Goal: Task Accomplishment & Management: Use online tool/utility

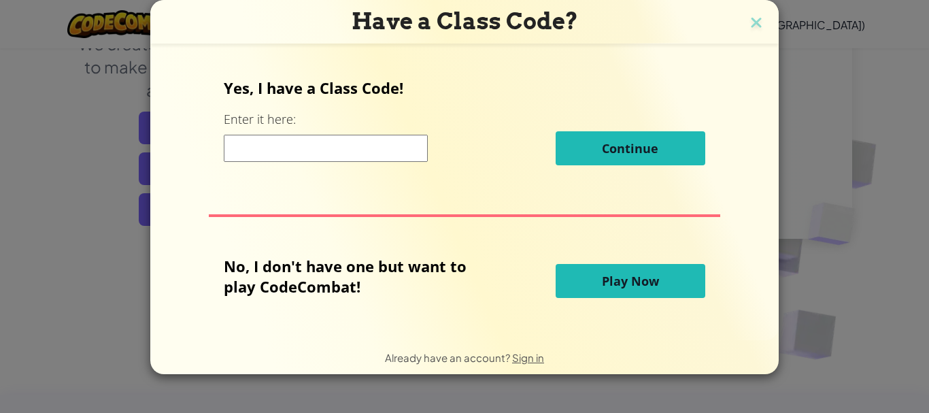
scroll to position [204, 0]
click at [671, 289] on button "Play Now" at bounding box center [630, 281] width 150 height 34
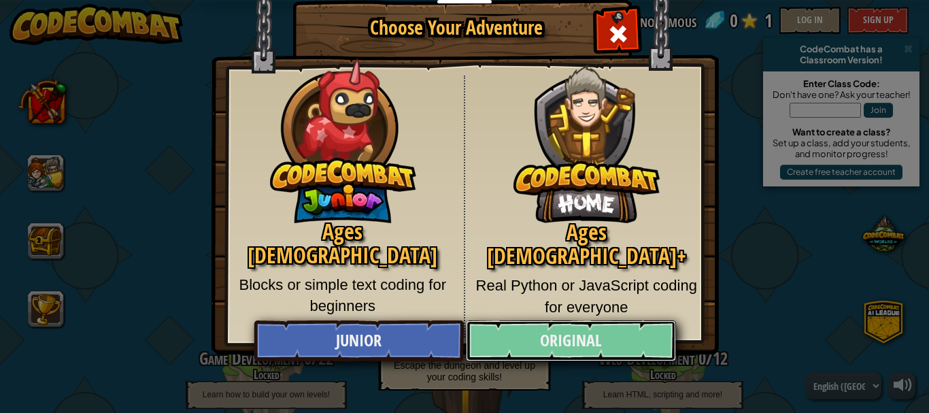
click at [577, 353] on link "Original" at bounding box center [570, 340] width 209 height 41
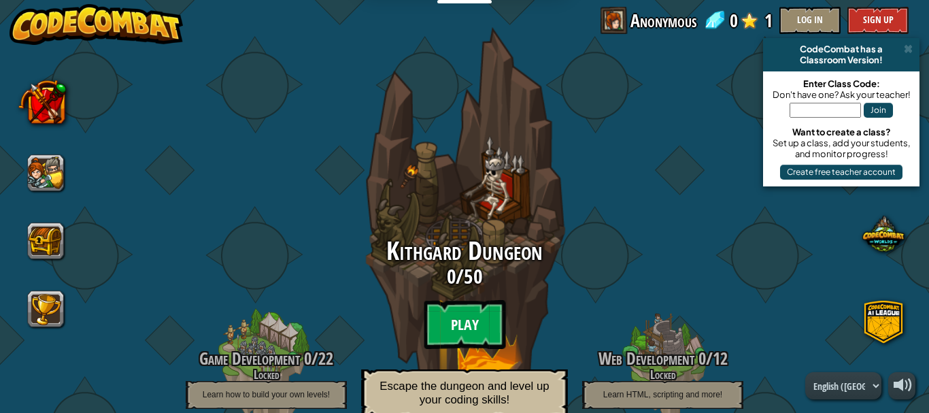
click at [480, 331] on btn "Play" at bounding box center [465, 324] width 82 height 49
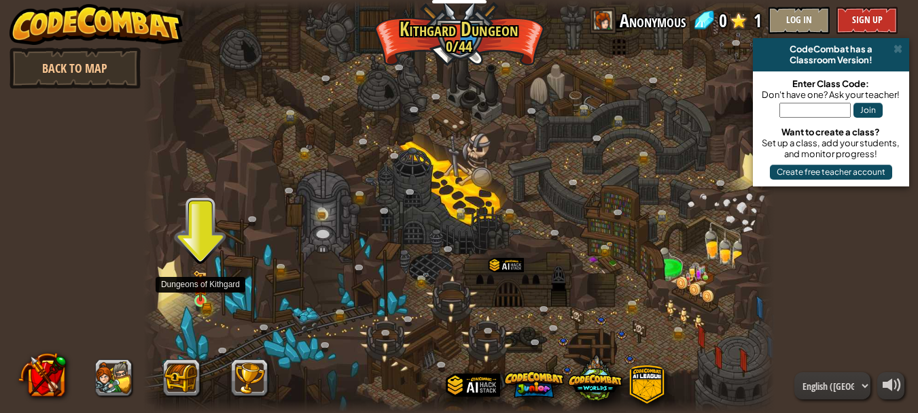
click at [200, 299] on img at bounding box center [200, 286] width 14 height 32
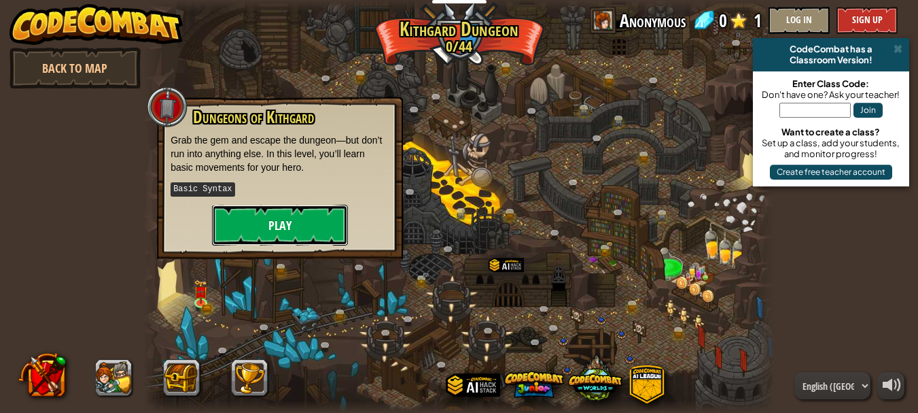
click at [276, 222] on button "Play" at bounding box center [280, 225] width 136 height 41
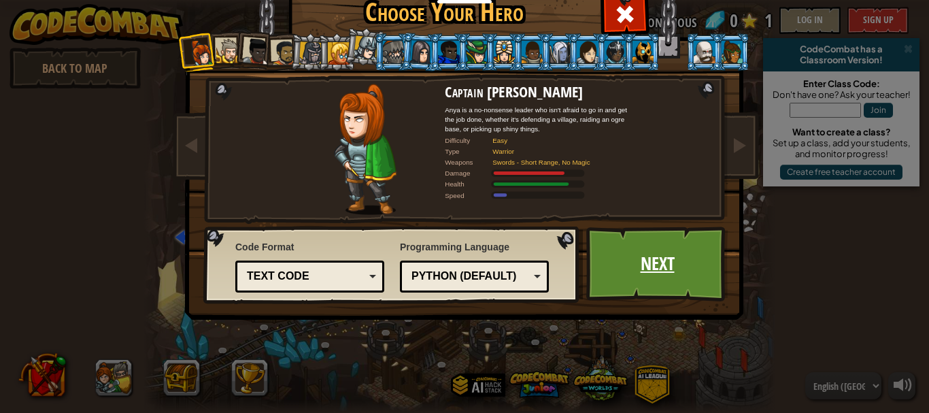
click at [617, 262] on link "Next" at bounding box center [657, 263] width 142 height 75
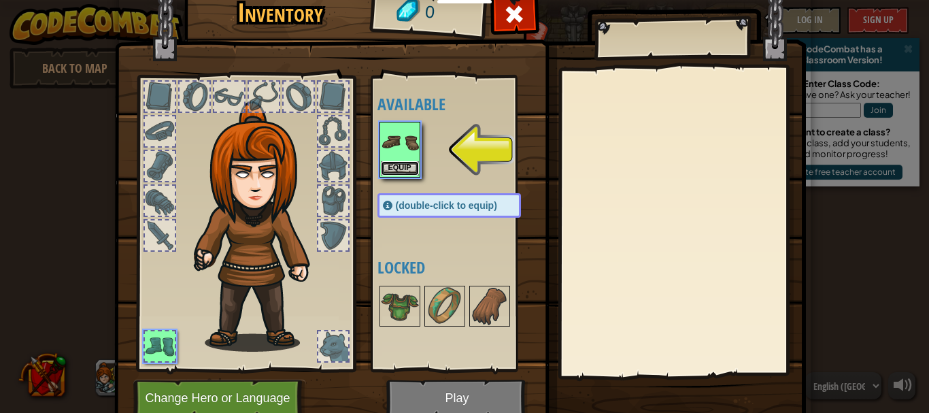
click at [390, 166] on button "Equip" at bounding box center [400, 168] width 38 height 14
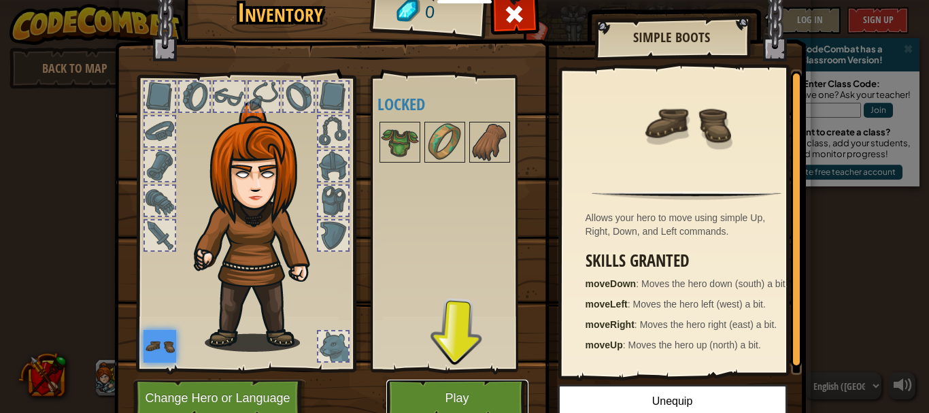
click at [441, 393] on button "Play" at bounding box center [457, 397] width 142 height 37
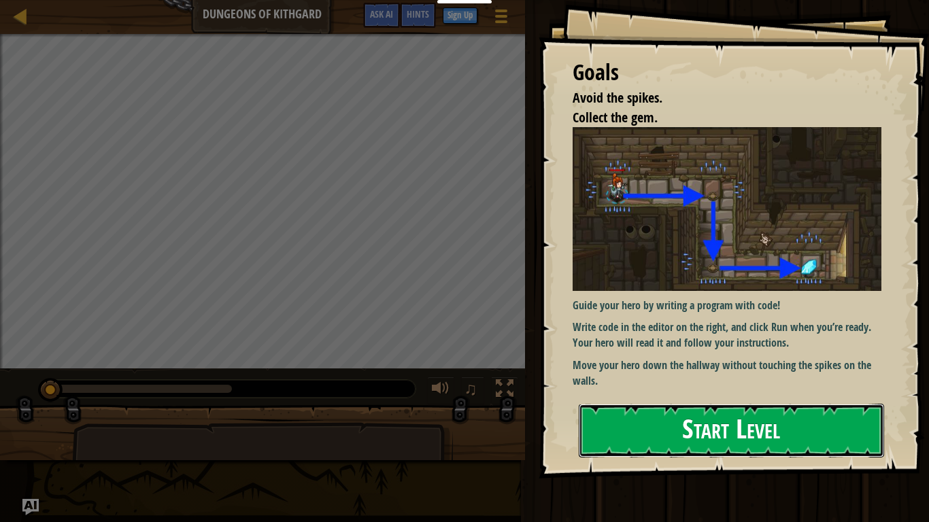
click at [831, 412] on button "Start Level" at bounding box center [730, 431] width 305 height 54
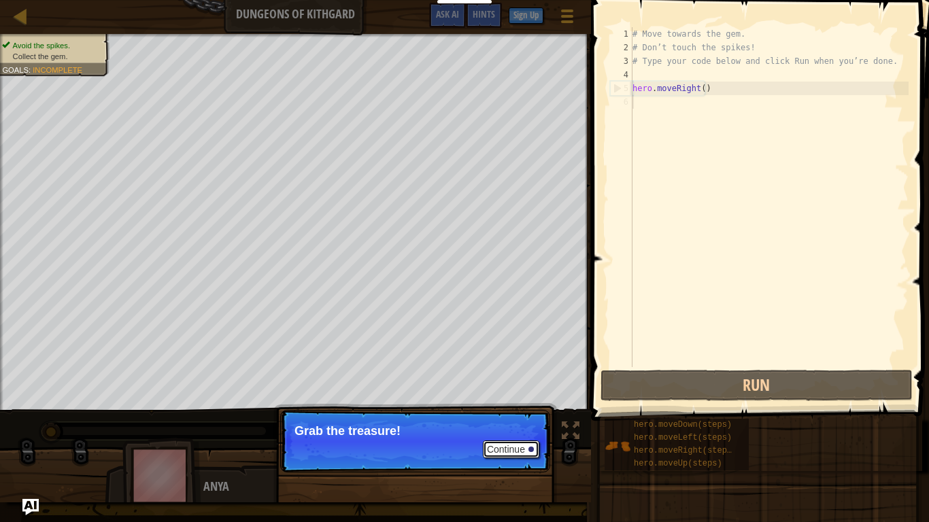
click at [516, 412] on button "Continue" at bounding box center [511, 450] width 56 height 18
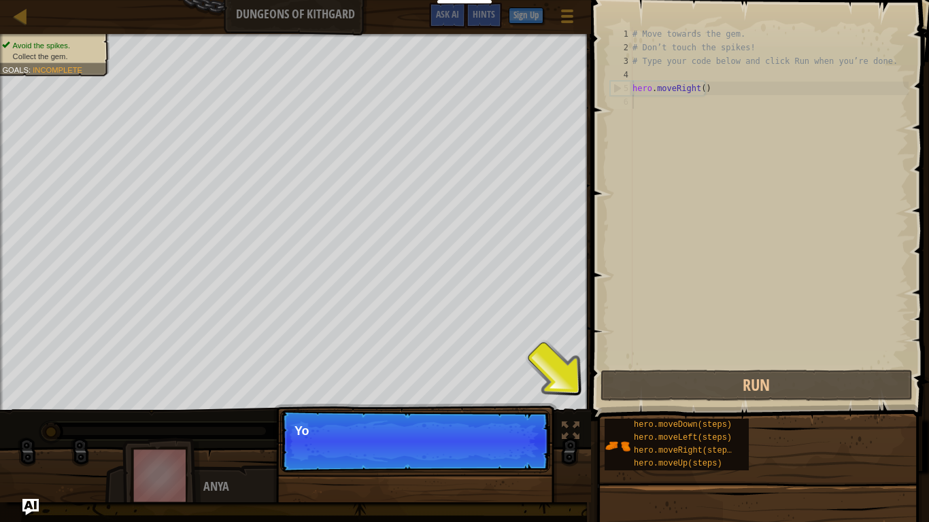
scroll to position [6, 0]
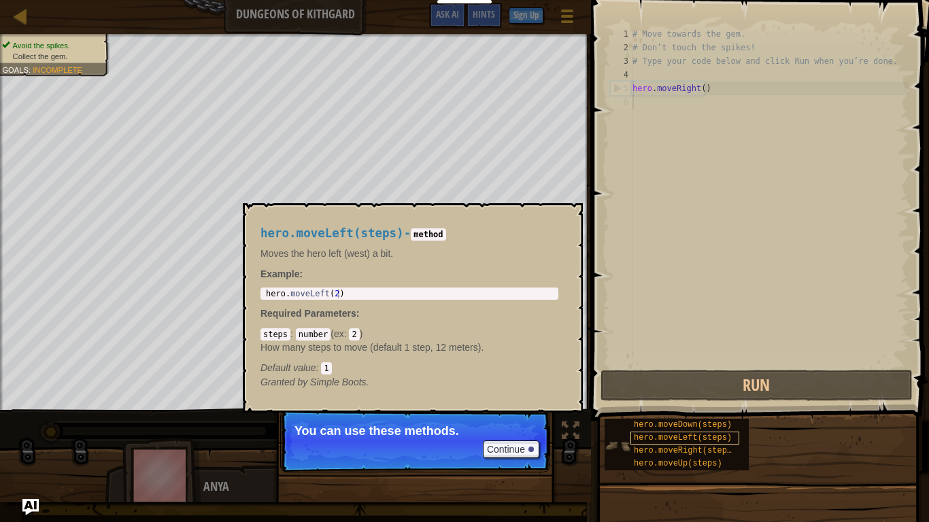
click at [702, 412] on span "hero.moveLeft(steps)" at bounding box center [683, 438] width 98 height 10
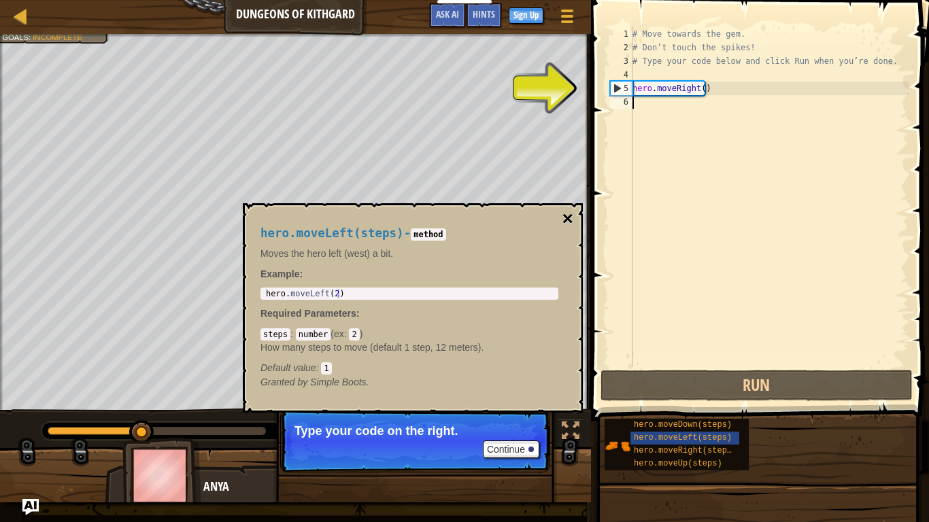
click at [571, 216] on button "×" at bounding box center [567, 218] width 11 height 19
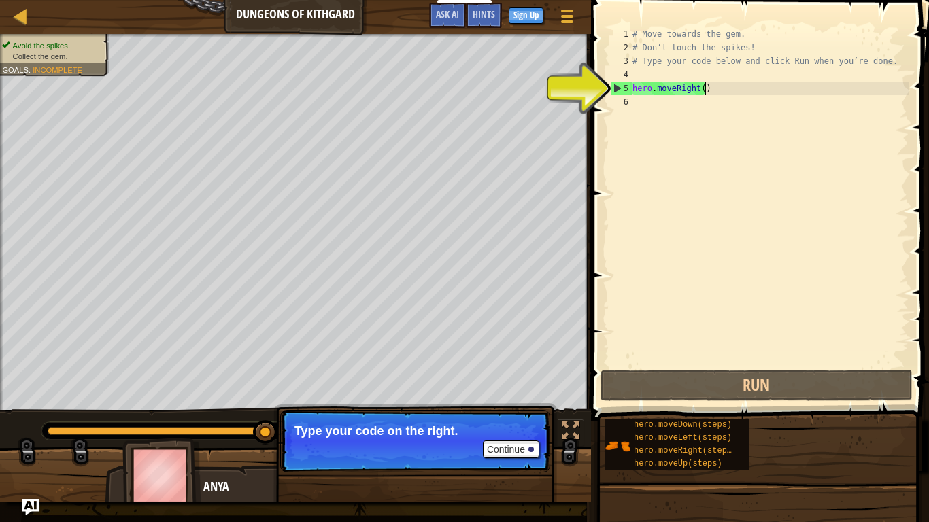
click at [713, 89] on div "# Move towards the gem. # Don’t touch the spikes! # Type your code below and cl…" at bounding box center [768, 210] width 279 height 367
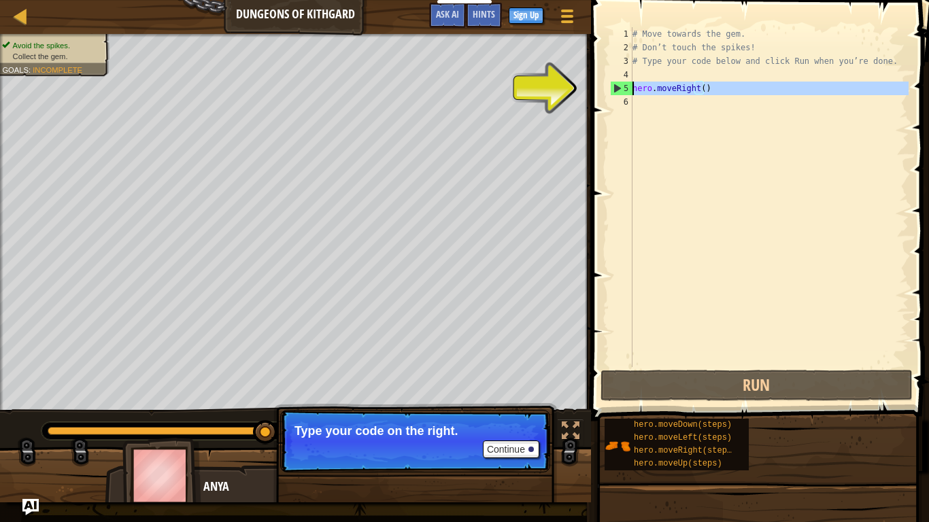
click at [615, 86] on div "5" at bounding box center [621, 89] width 22 height 14
type textarea "hero.moveRight()"
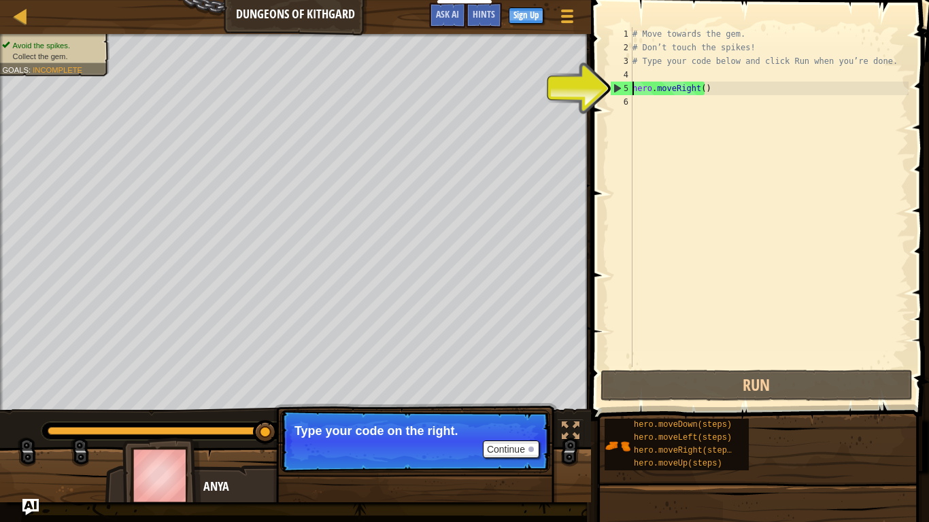
click at [632, 94] on div "# Move towards the gem. # Don’t touch the spikes! # Type your code below and cl…" at bounding box center [768, 210] width 279 height 367
click at [642, 100] on div "# Move towards the gem. # Don’t touch the spikes! # Type your code below and cl…" at bounding box center [768, 210] width 279 height 367
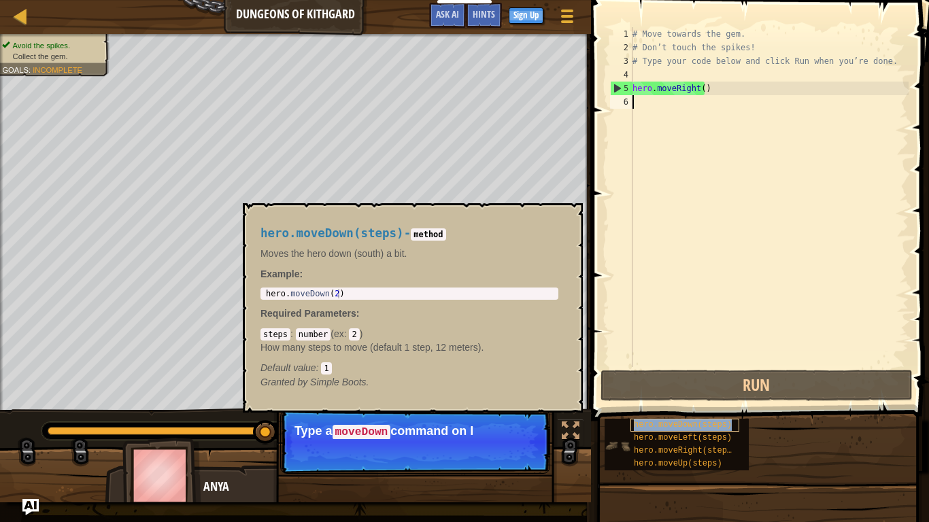
click at [682, 412] on span "hero.moveDown(steps)" at bounding box center [683, 425] width 98 height 10
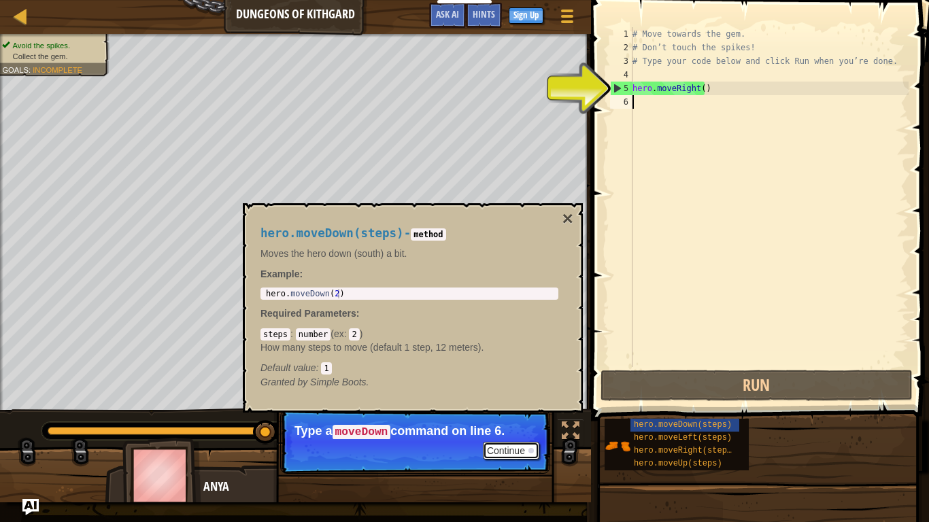
click at [523, 412] on button "Continue" at bounding box center [511, 451] width 56 height 18
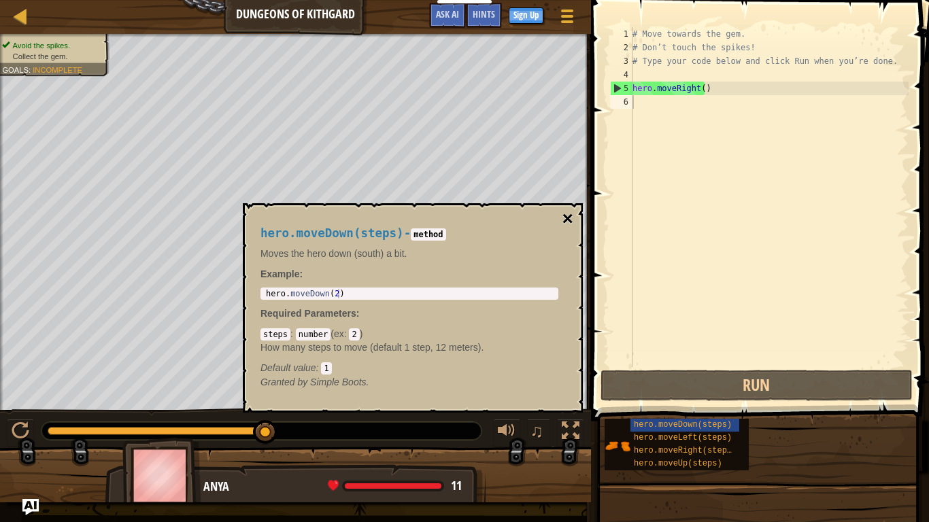
click at [566, 219] on button "×" at bounding box center [567, 218] width 11 height 19
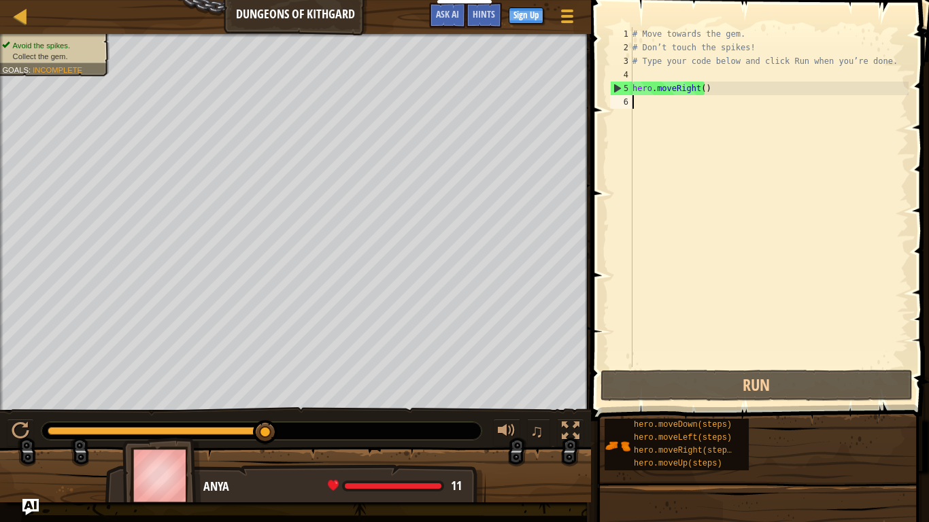
click at [642, 77] on div "# Move towards the gem. # Don’t touch the spikes! # Type your code below and cl…" at bounding box center [768, 210] width 279 height 367
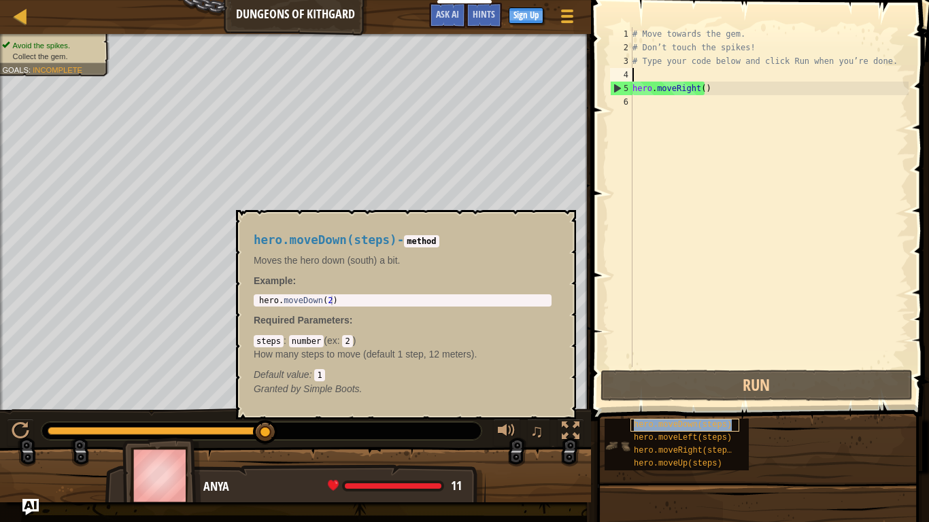
click at [690, 412] on span "hero.moveDown(steps)" at bounding box center [683, 425] width 98 height 10
click at [346, 412] on div "hero.moveDown(steps) - method Moves the hero down (south) a bit. Example : 1 he…" at bounding box center [406, 314] width 340 height 209
click at [559, 229] on button "×" at bounding box center [560, 225] width 11 height 19
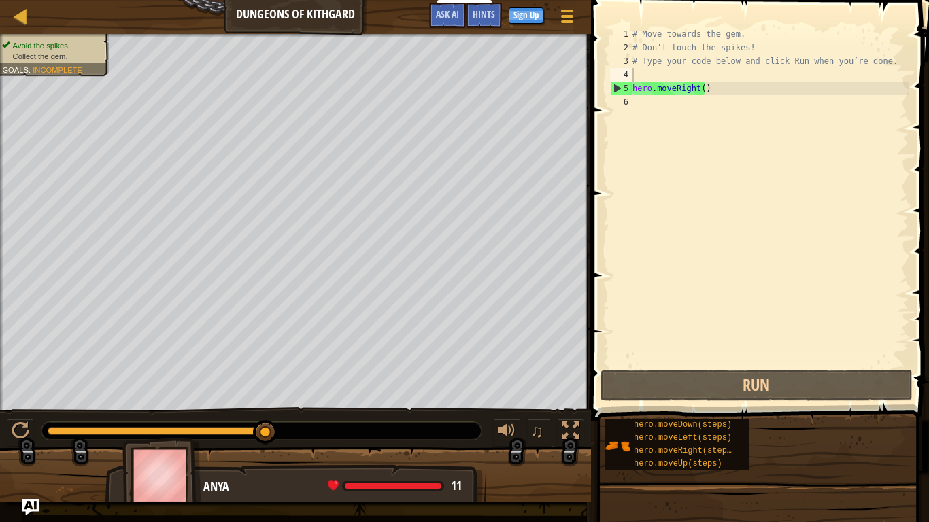
click at [648, 107] on div "# Move towards the gem. # Don’t touch the spikes! # Type your code below and cl…" at bounding box center [768, 210] width 279 height 367
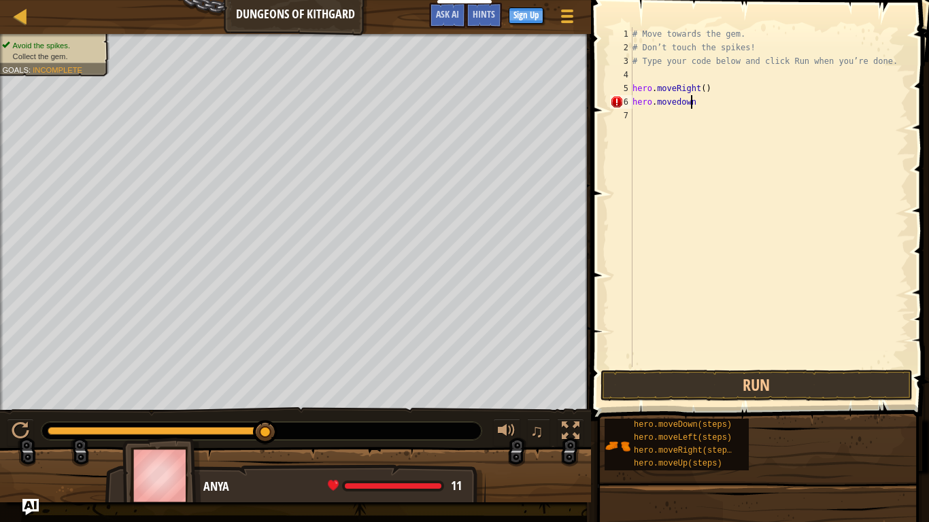
scroll to position [6, 4]
click at [833, 378] on button "Run" at bounding box center [756, 385] width 312 height 31
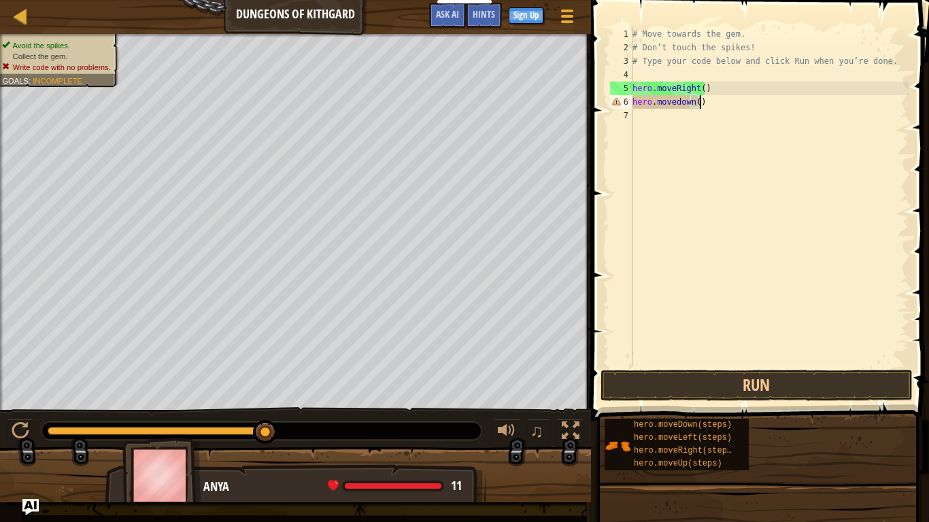
scroll to position [6, 5]
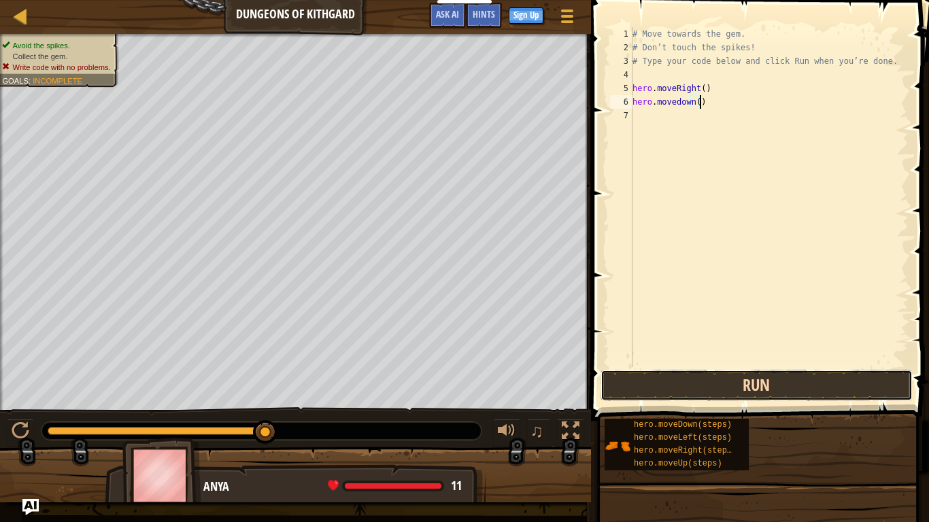
click at [702, 375] on button "Run" at bounding box center [756, 385] width 312 height 31
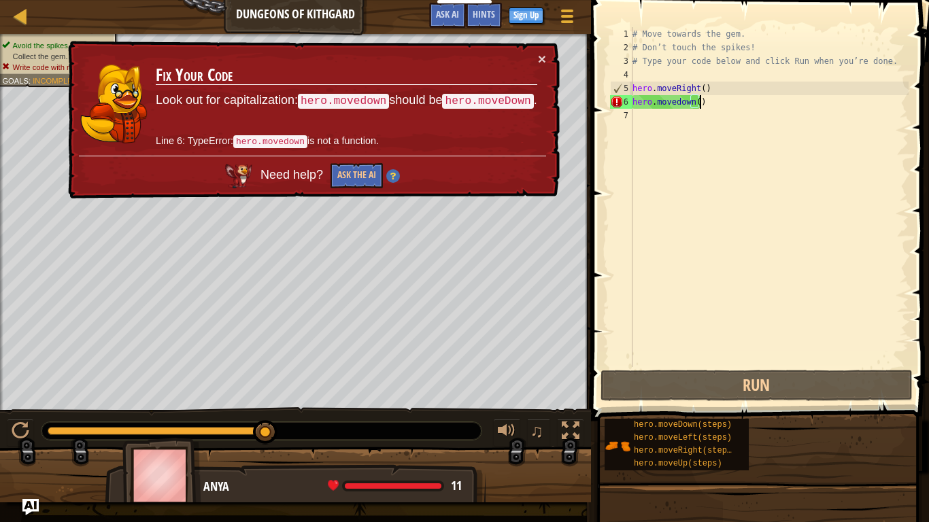
click at [649, 101] on div "# Move towards the gem. # Don’t touch the spikes! # Type your code below and cl…" at bounding box center [768, 210] width 279 height 367
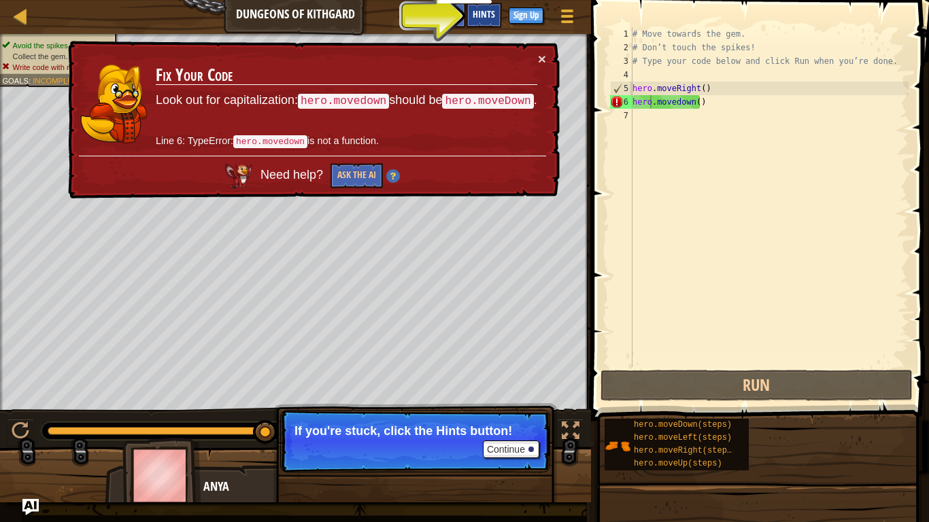
click at [487, 10] on span "Hints" at bounding box center [483, 13] width 22 height 13
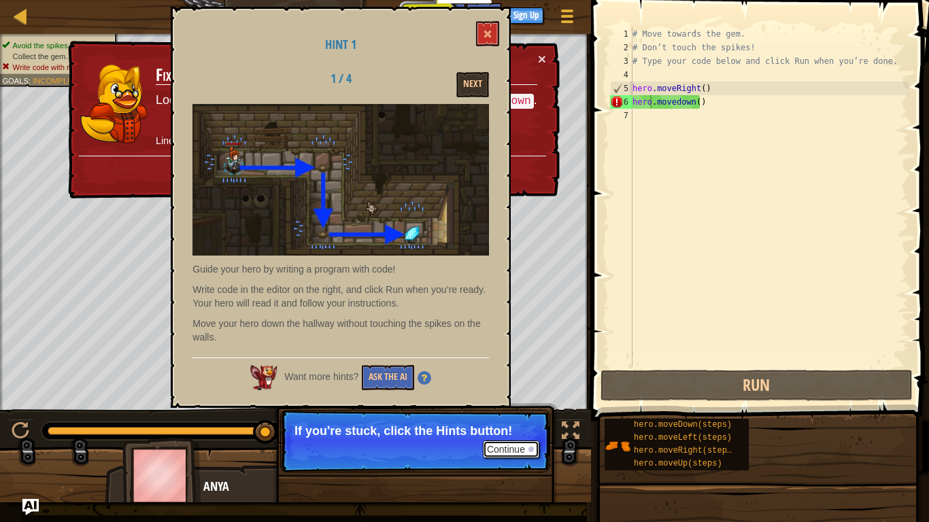
click at [510, 412] on button "Continue" at bounding box center [511, 450] width 56 height 18
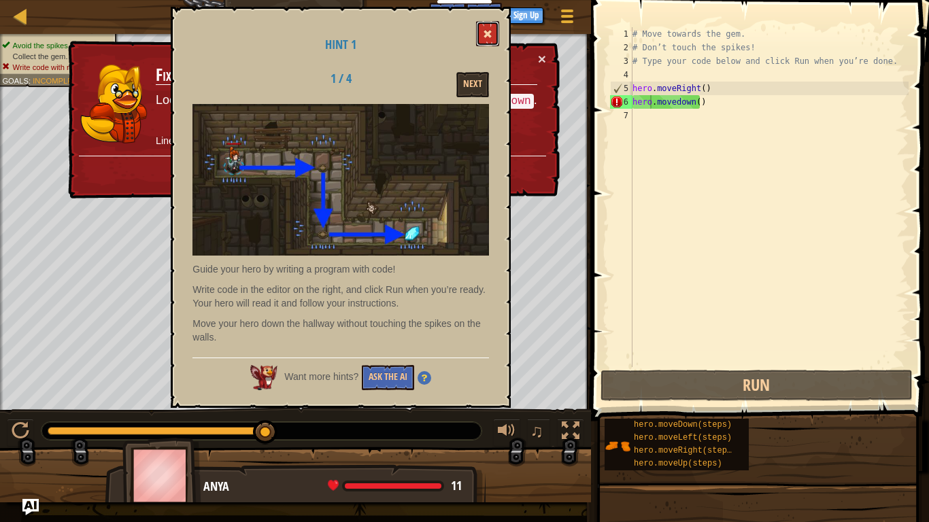
click at [488, 26] on button at bounding box center [487, 33] width 23 height 25
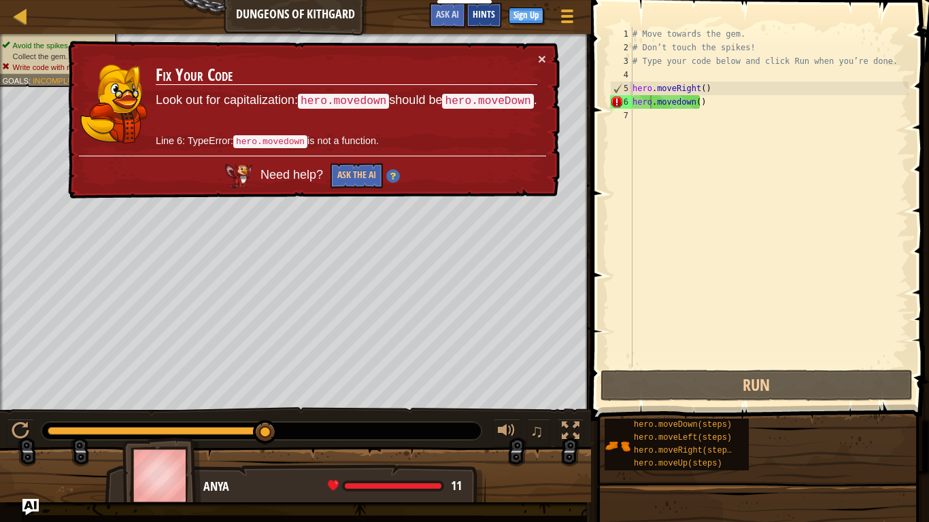
click at [483, 11] on span "Hints" at bounding box center [483, 13] width 22 height 13
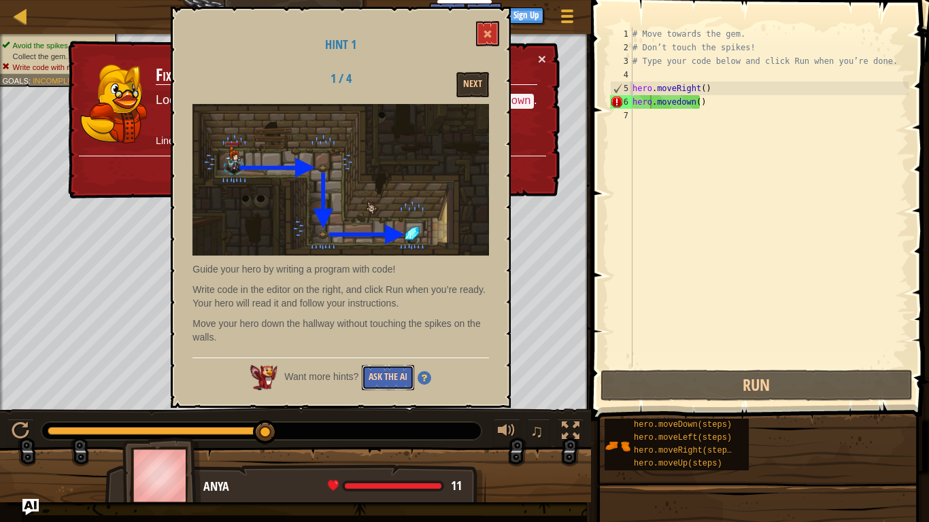
click at [381, 374] on button "Ask the AI" at bounding box center [388, 377] width 52 height 25
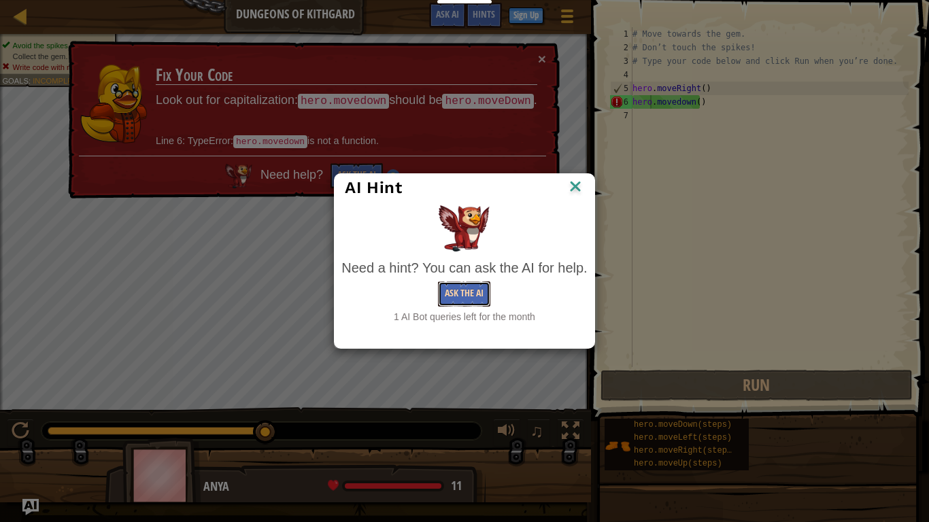
click at [443, 293] on button "Ask the AI" at bounding box center [464, 293] width 52 height 25
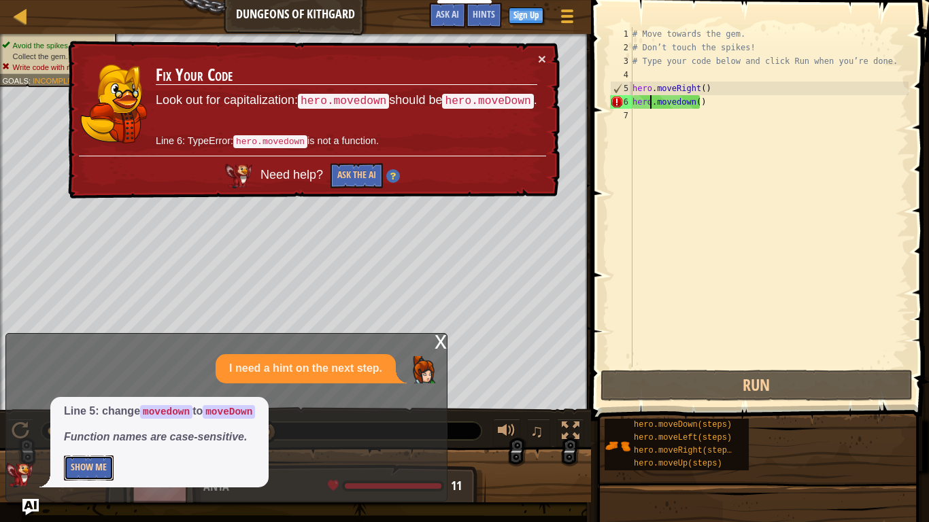
click at [107, 412] on button "Show Me" at bounding box center [89, 467] width 50 height 25
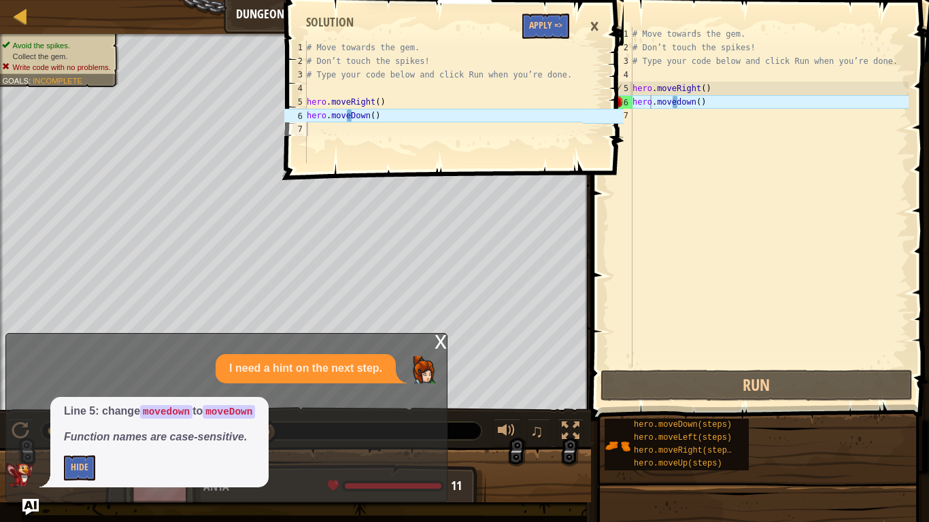
click at [445, 338] on div "1 2 3 4 5 6 7 # Move towards the gem. # Don’t touch the spikes! # Type your cod…" at bounding box center [452, 261] width 342 height 522
click at [675, 96] on div "# Move towards the gem. # Don’t touch the spikes! # Type your code below and cl…" at bounding box center [768, 210] width 279 height 367
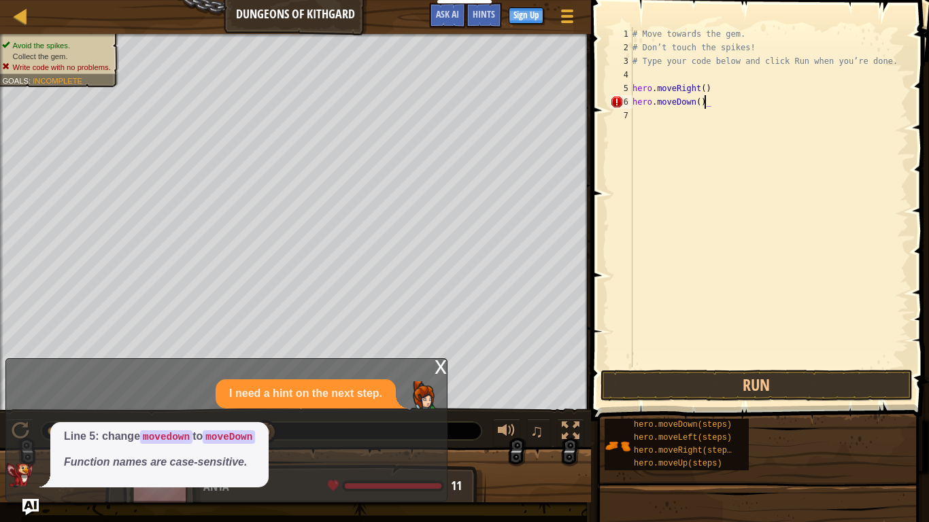
type textarea "hero.moveDown()"
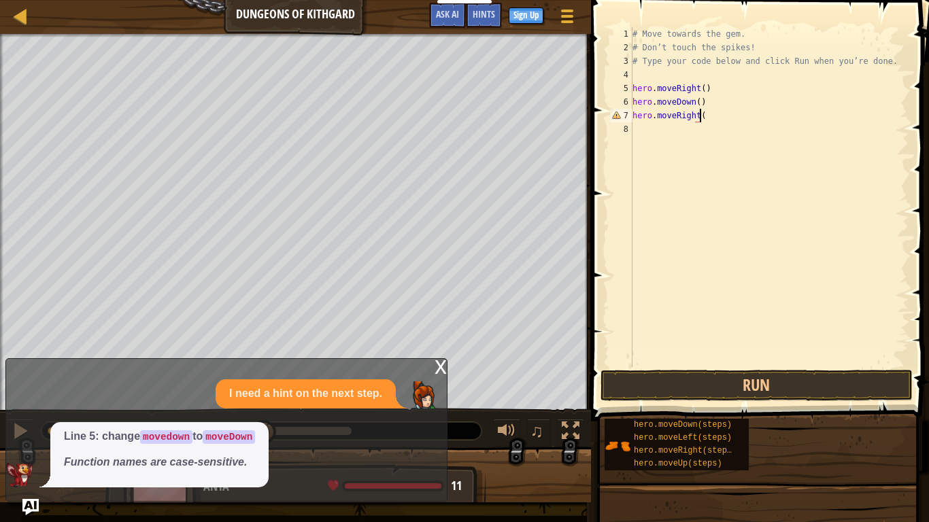
type textarea "hero.moveRight()"
click at [765, 386] on button "Run" at bounding box center [756, 385] width 312 height 31
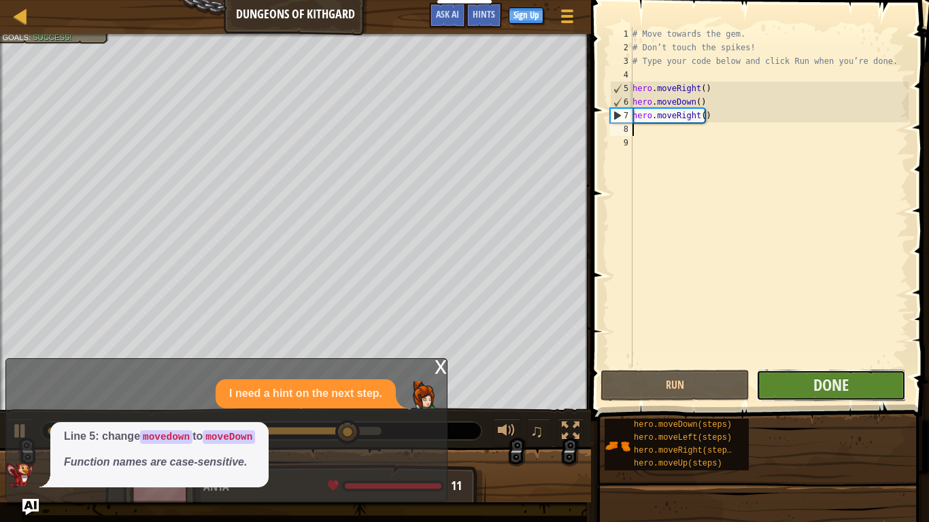
click at [779, 379] on button "Done" at bounding box center [830, 385] width 149 height 31
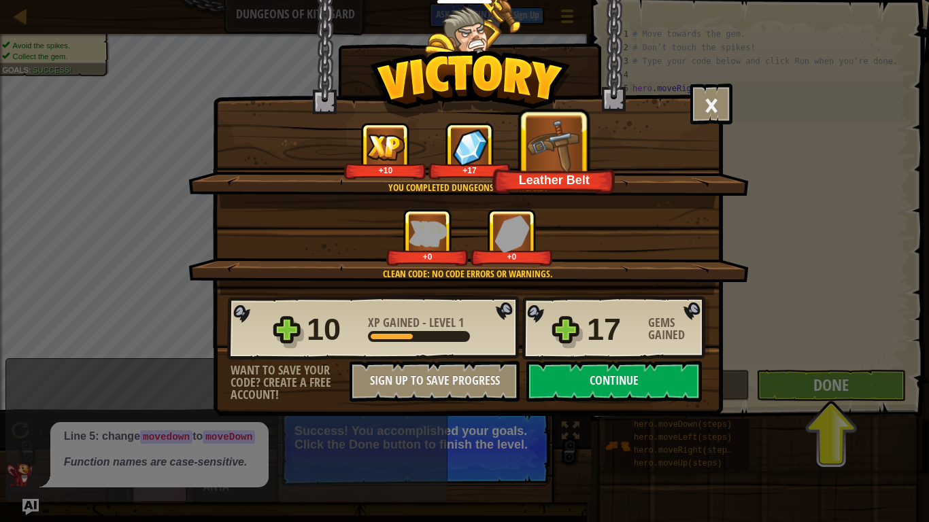
click at [824, 390] on div "× Well done, hero. You’re building the strength to escape [PERSON_NAME]. How fu…" at bounding box center [464, 261] width 929 height 522
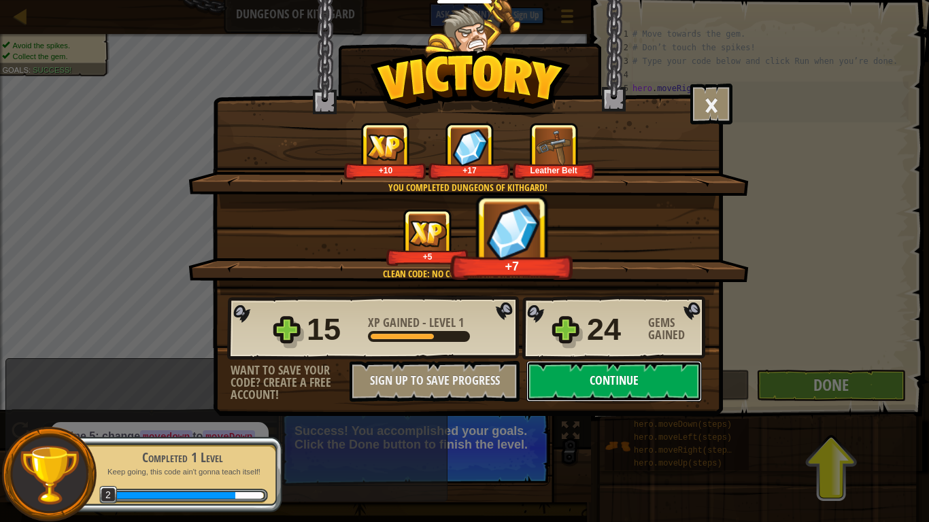
click at [680, 381] on button "Continue" at bounding box center [613, 381] width 175 height 41
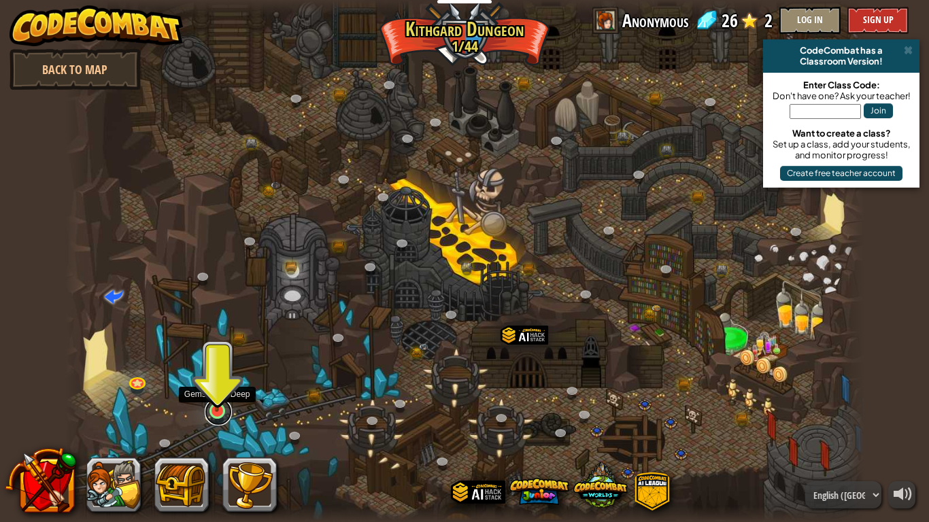
click at [225, 412] on link at bounding box center [218, 411] width 27 height 27
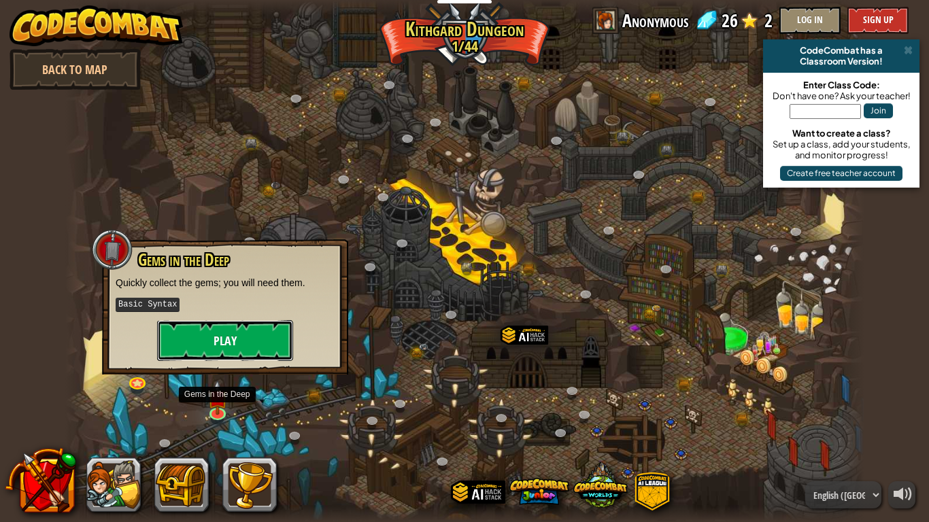
click at [258, 336] on button "Play" at bounding box center [225, 340] width 136 height 41
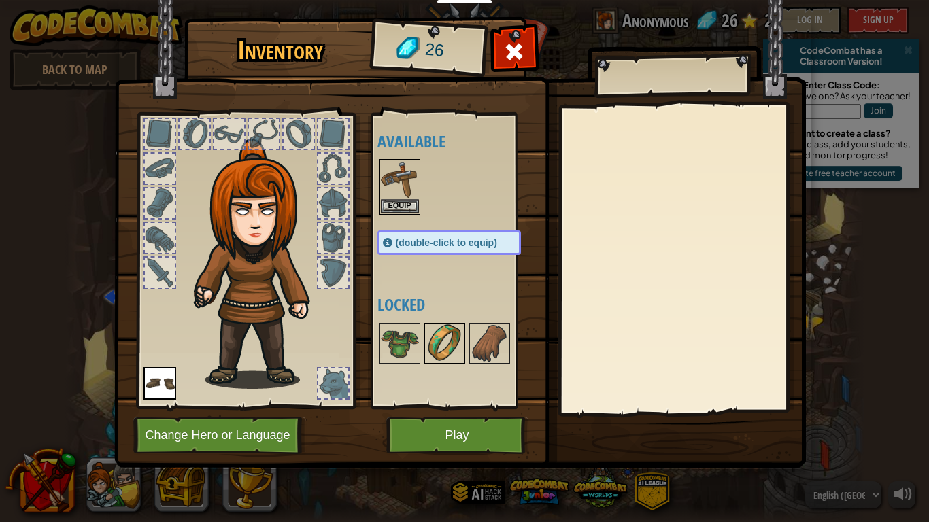
click at [446, 335] on img at bounding box center [445, 343] width 38 height 38
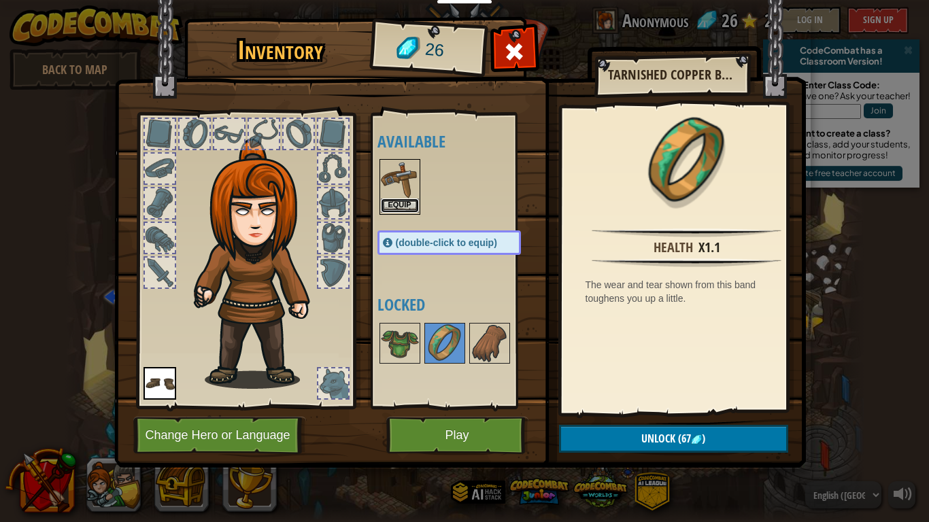
click at [411, 200] on button "Equip" at bounding box center [400, 205] width 38 height 14
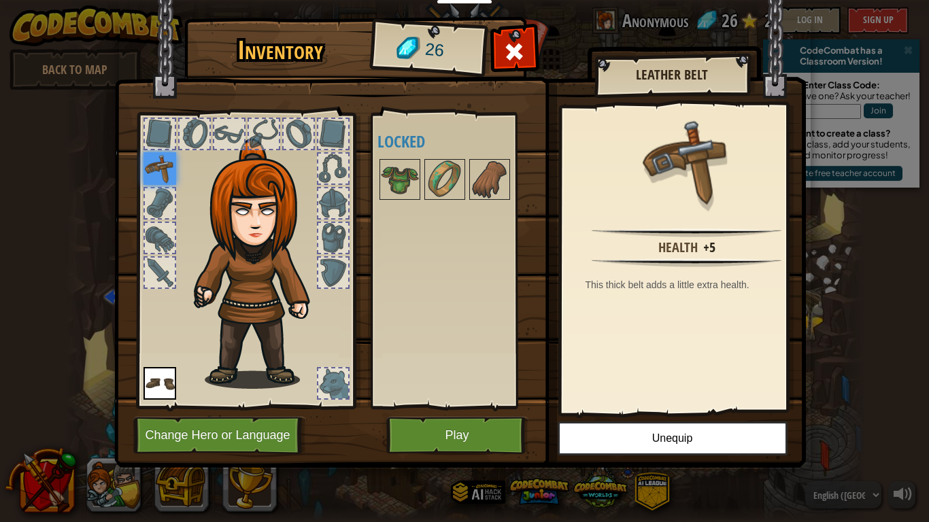
click at [158, 173] on img at bounding box center [159, 168] width 33 height 33
drag, startPoint x: 463, startPoint y: 430, endPoint x: 453, endPoint y: 427, distance: 9.9
click at [462, 412] on button "Play" at bounding box center [457, 435] width 142 height 37
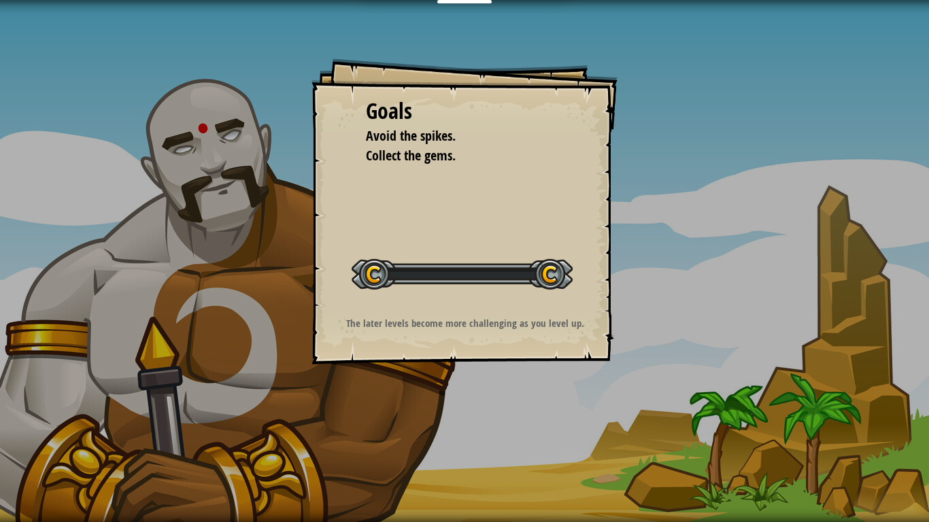
click at [453, 412] on div "Goals Avoid the spikes. Collect the gems. Start Level Error loading from server…" at bounding box center [464, 261] width 929 height 522
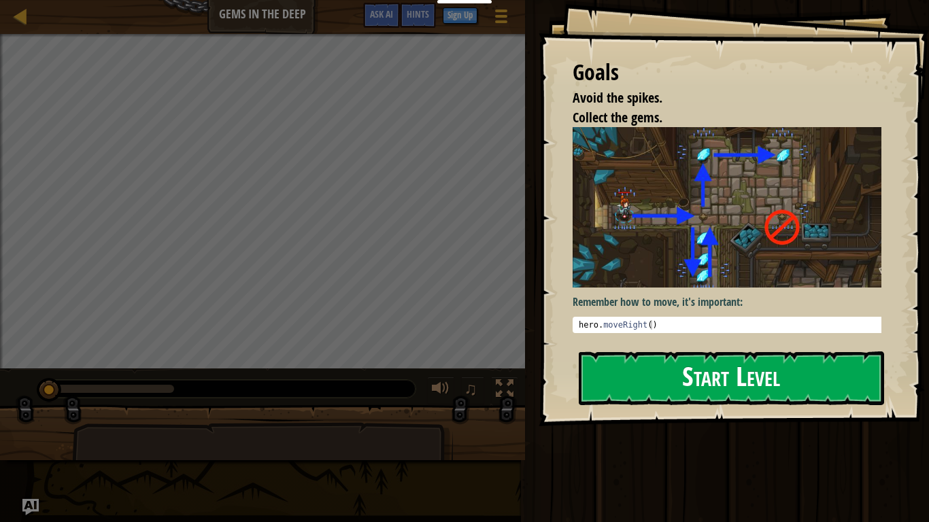
click at [763, 385] on button "Start Level" at bounding box center [730, 378] width 305 height 54
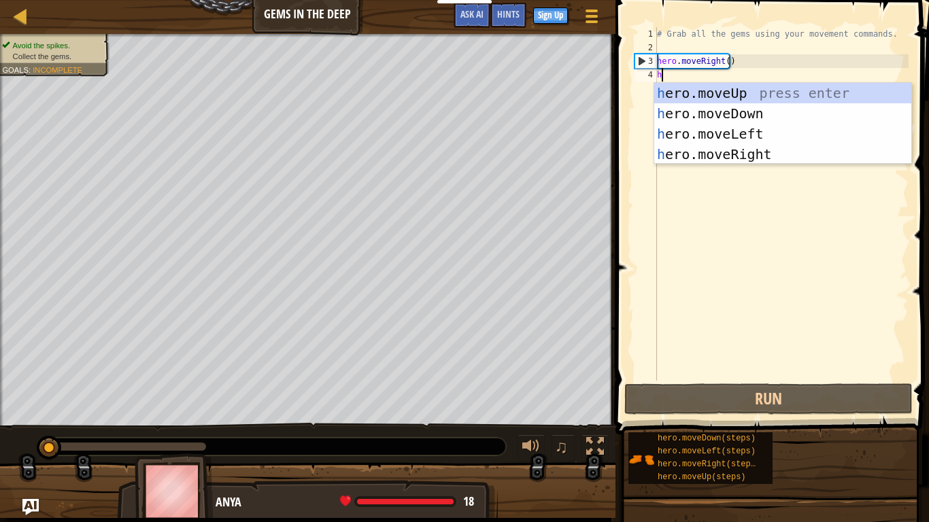
scroll to position [6, 0]
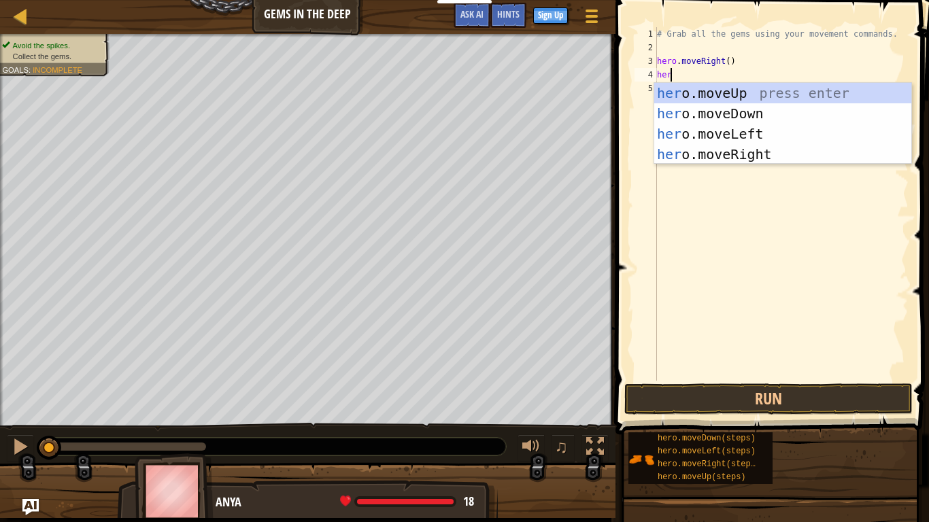
type textarea "her."
click at [736, 109] on div "her o . moveUp press enter her o . moveDown press enter her o . moveLeft press …" at bounding box center [782, 144] width 257 height 122
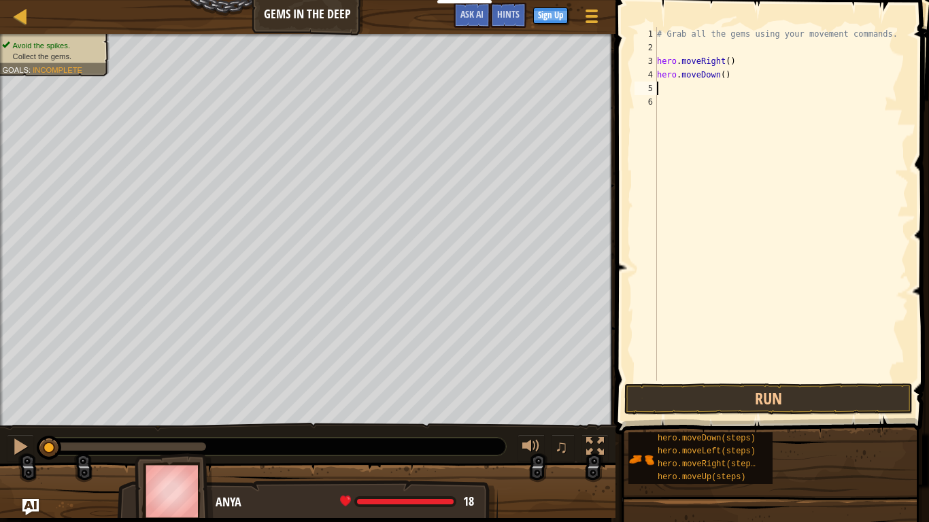
scroll to position [6, 0]
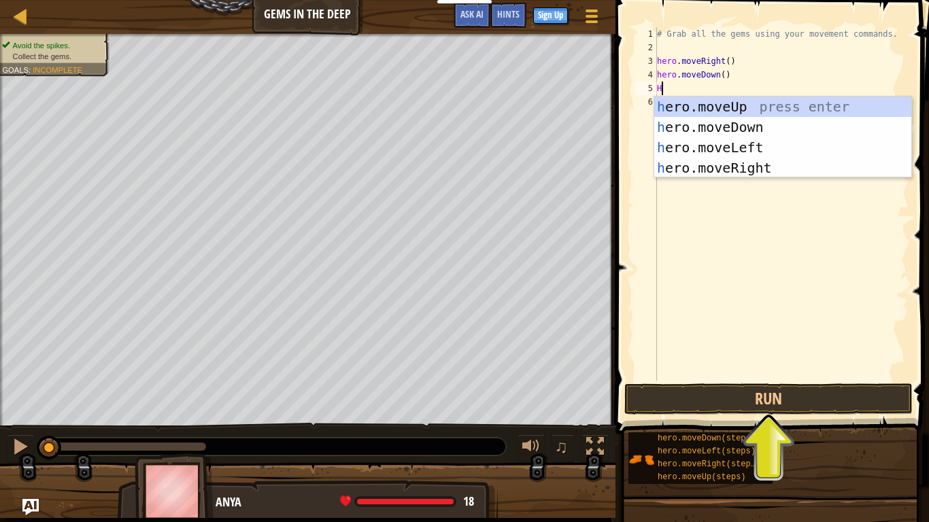
type textarea "HER"
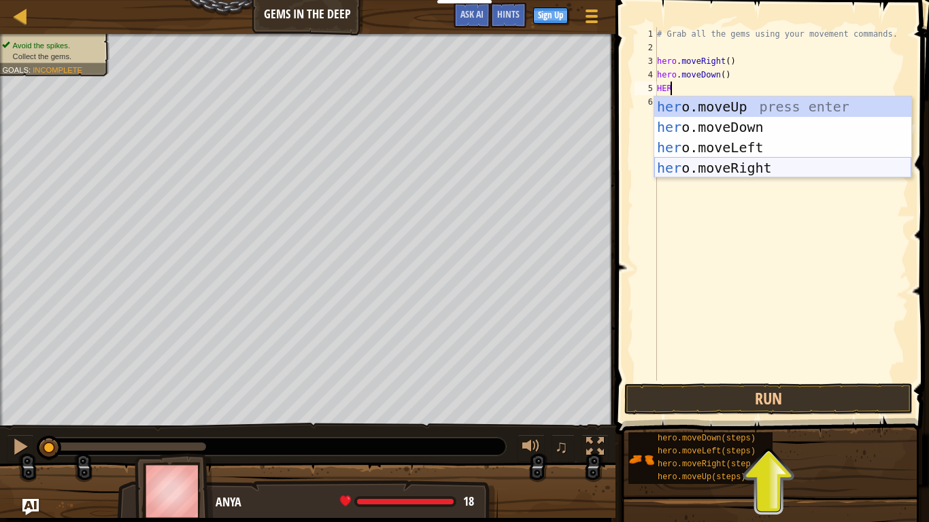
click at [709, 171] on div "her o.moveUp press enter her o.moveDown press enter her o.moveLeft press enter …" at bounding box center [782, 158] width 257 height 122
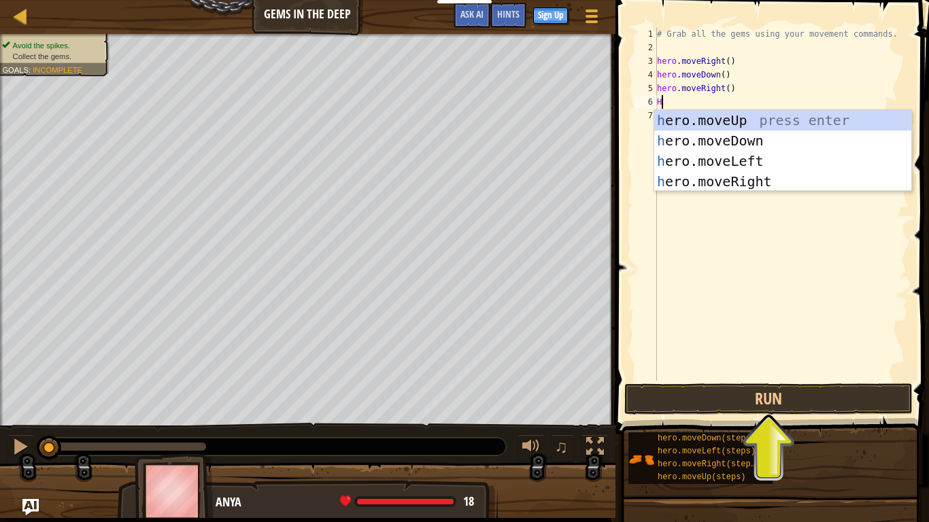
type textarea "HE"
click at [709, 173] on div "he ro.moveUp press enter he ro.moveDown press enter he ro.moveLeft press enter …" at bounding box center [782, 171] width 257 height 122
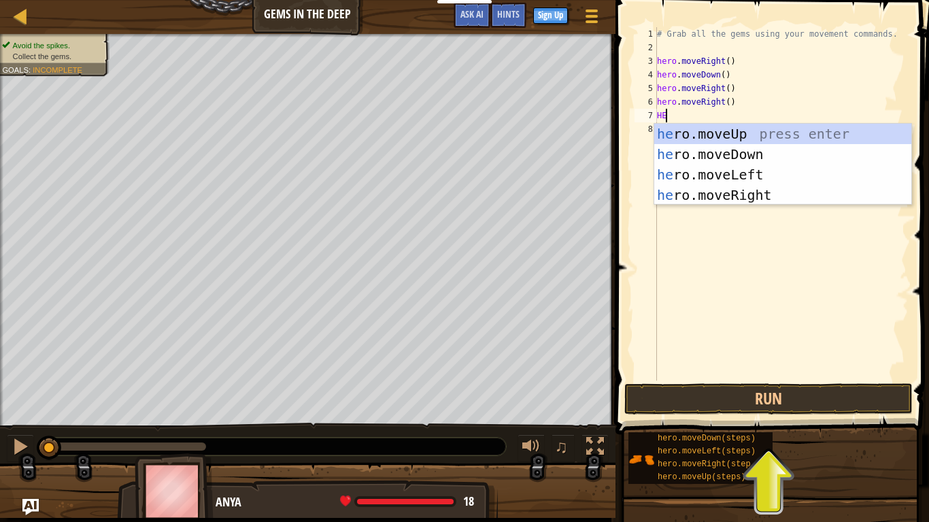
type textarea "HER"
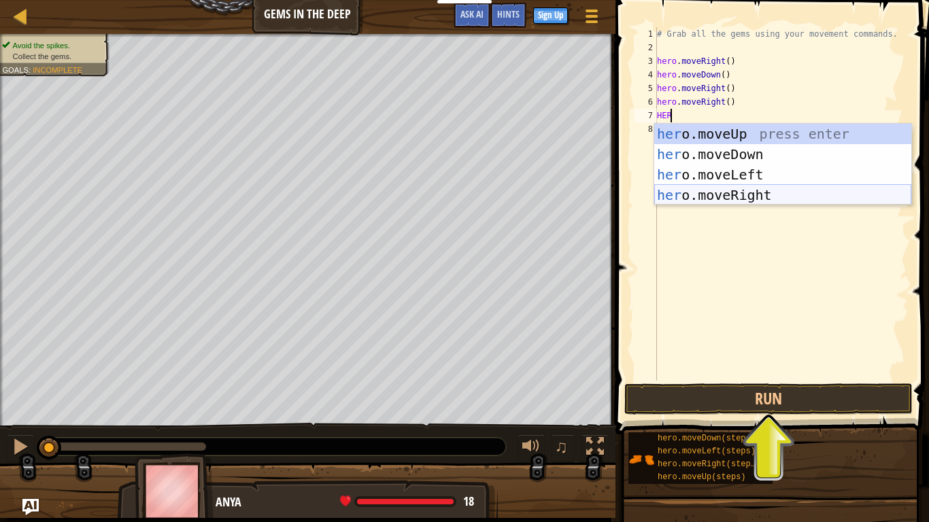
click at [784, 185] on div "her o.moveUp press enter her o.moveDown press enter her o.moveLeft press enter …" at bounding box center [782, 185] width 257 height 122
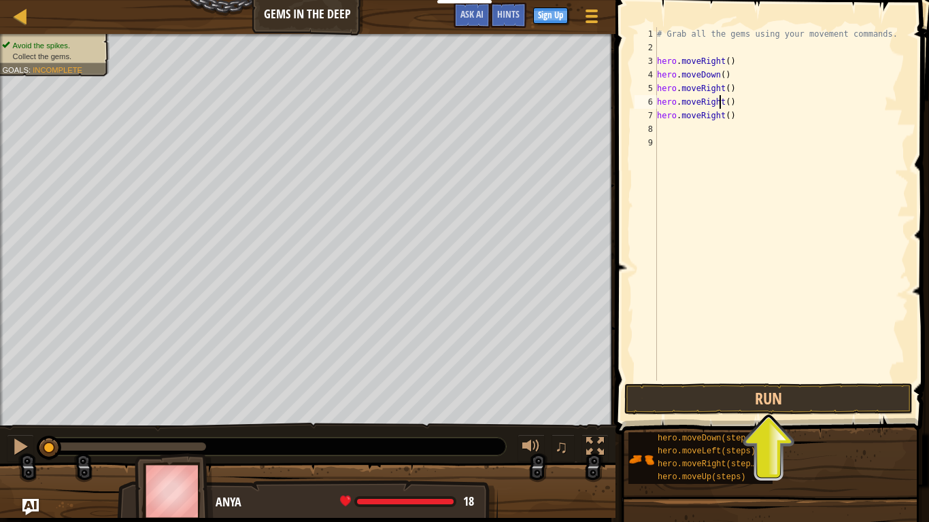
click at [719, 99] on div "# Grab all the gems using your movement commands. hero . moveRight ( ) hero . m…" at bounding box center [781, 217] width 254 height 381
click at [719, 87] on div "# Grab all the gems using your movement commands. hero . moveRight ( ) hero . m…" at bounding box center [781, 217] width 254 height 381
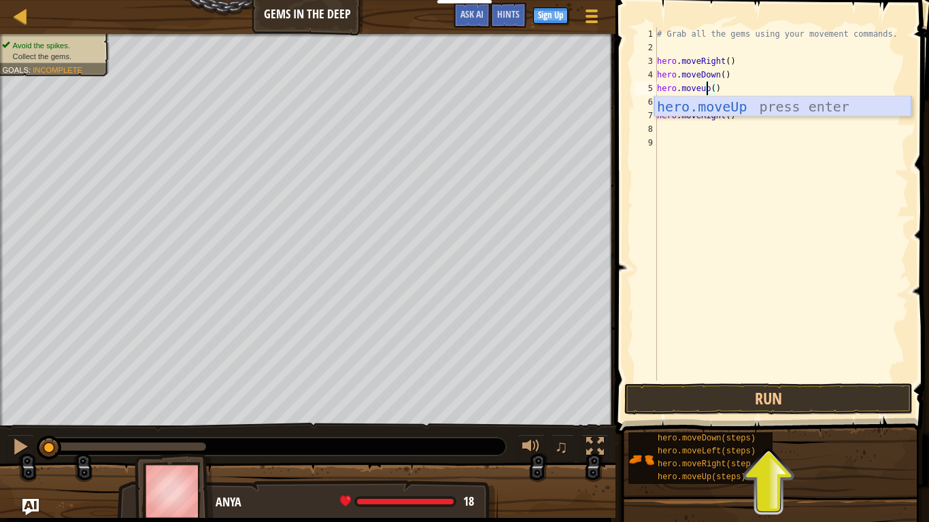
click at [730, 105] on div "hero.moveUp press enter" at bounding box center [782, 127] width 257 height 61
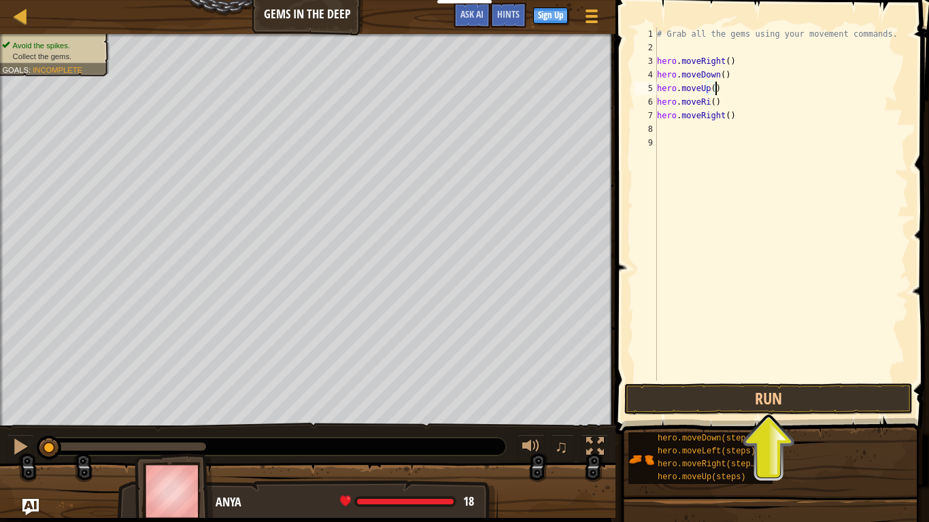
click at [704, 101] on div "# Grab all the gems using your movement commands. hero . moveRight ( ) hero . m…" at bounding box center [781, 217] width 254 height 381
click at [706, 105] on div "# Grab all the gems using your movement commands. hero . moveRight ( ) hero . m…" at bounding box center [781, 217] width 254 height 381
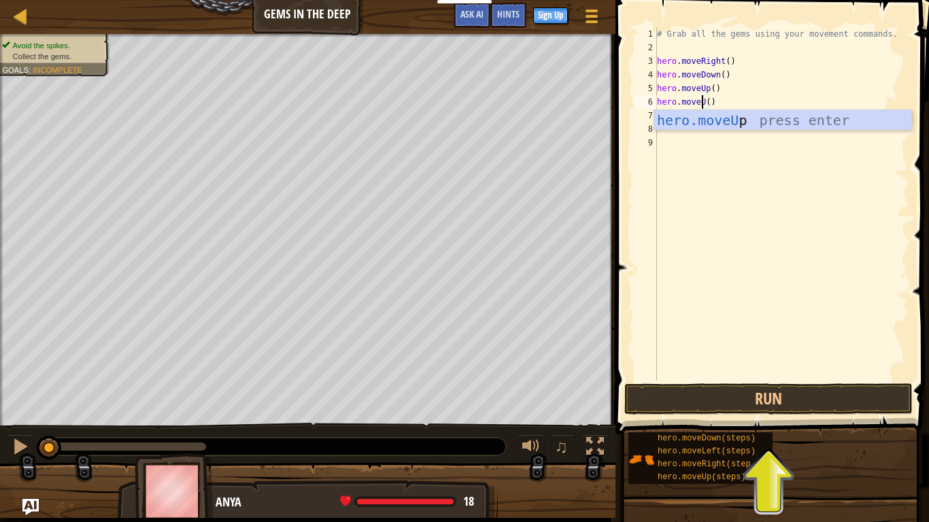
type textarea "hero.moveUp()"
click at [723, 146] on div "# Grab all the gems using your movement commands. hero . moveRight ( ) hero . m…" at bounding box center [781, 217] width 254 height 381
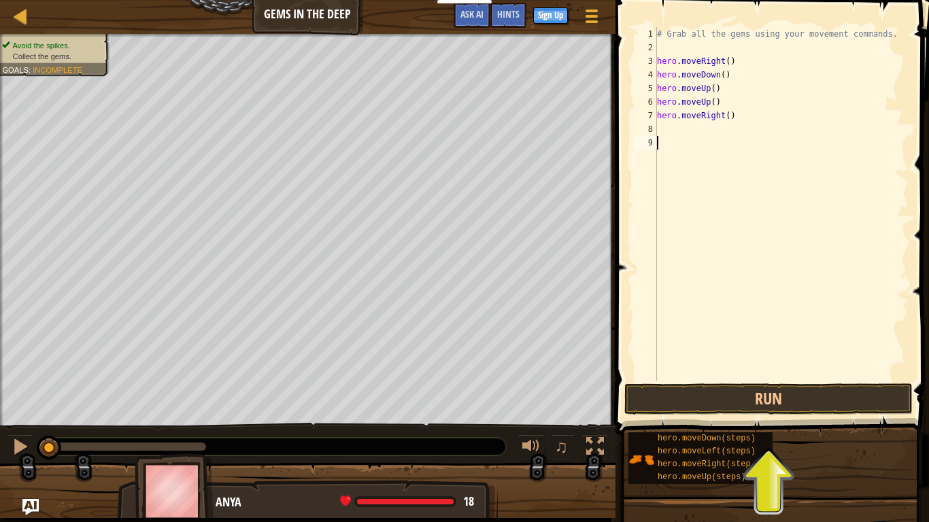
scroll to position [6, 0]
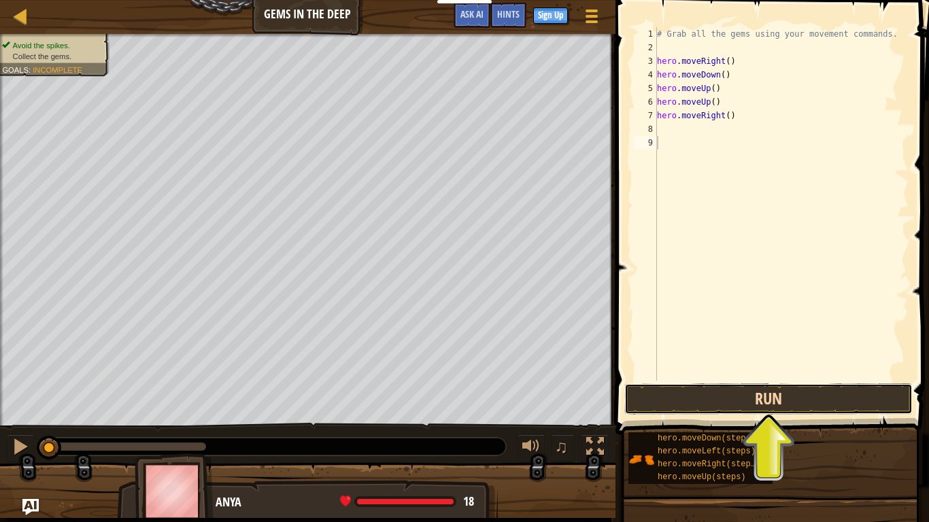
click at [778, 399] on button "Run" at bounding box center [768, 398] width 288 height 31
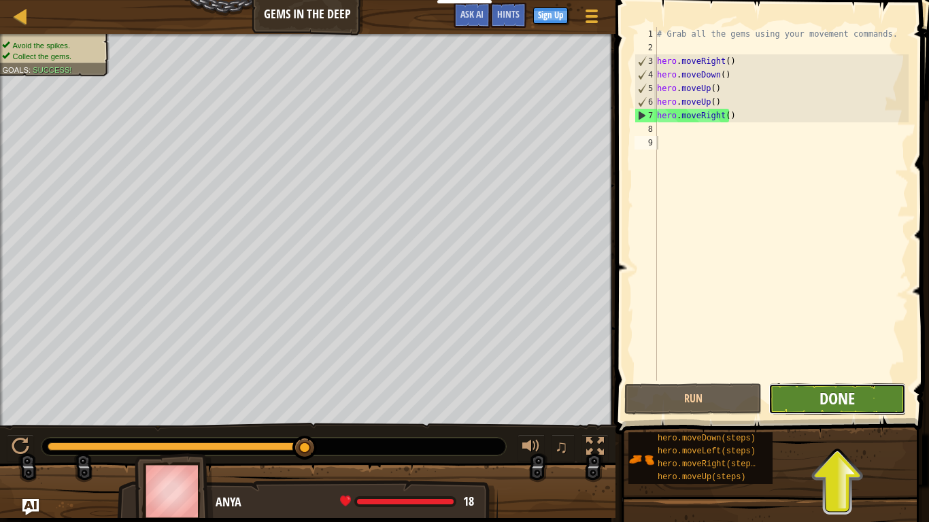
click at [842, 399] on span "Done" at bounding box center [836, 398] width 35 height 22
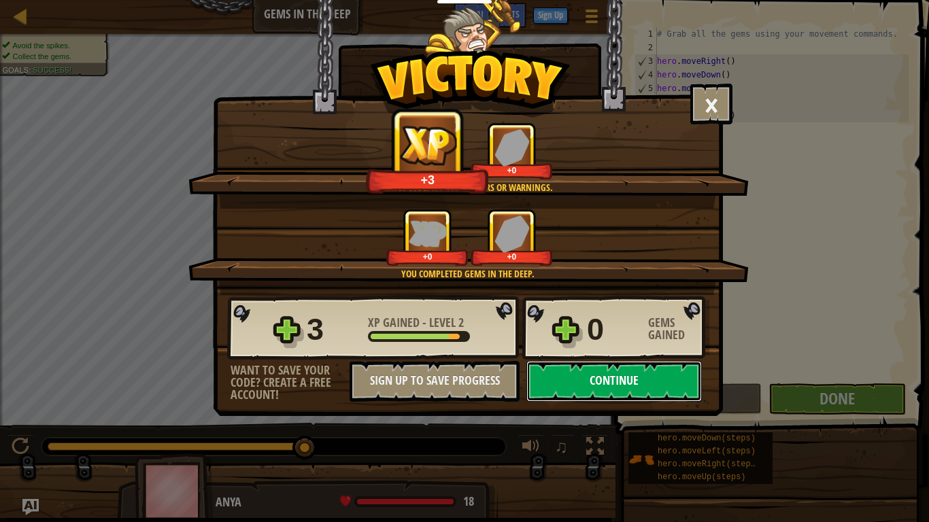
click at [589, 381] on button "Continue" at bounding box center [613, 381] width 175 height 41
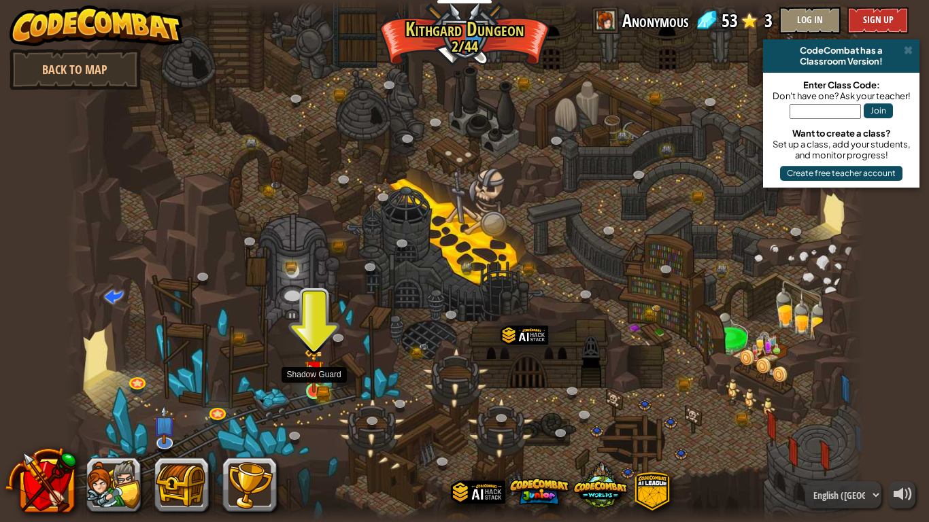
click at [307, 386] on img at bounding box center [314, 370] width 20 height 44
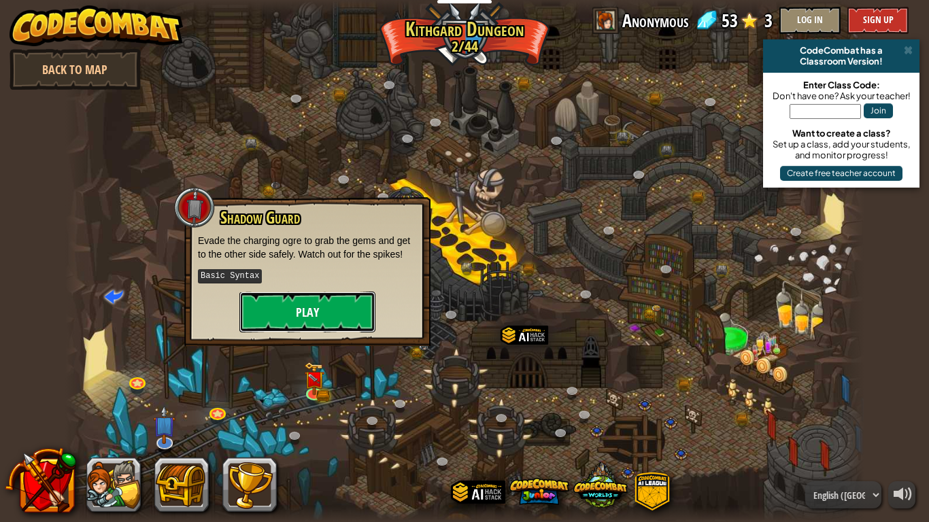
click at [332, 307] on button "Play" at bounding box center [307, 312] width 136 height 41
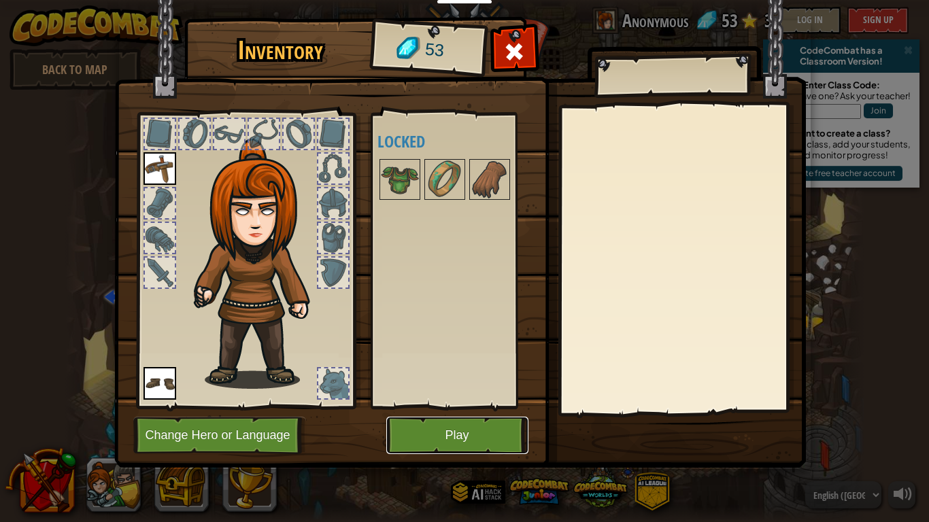
click at [448, 412] on button "Play" at bounding box center [457, 435] width 142 height 37
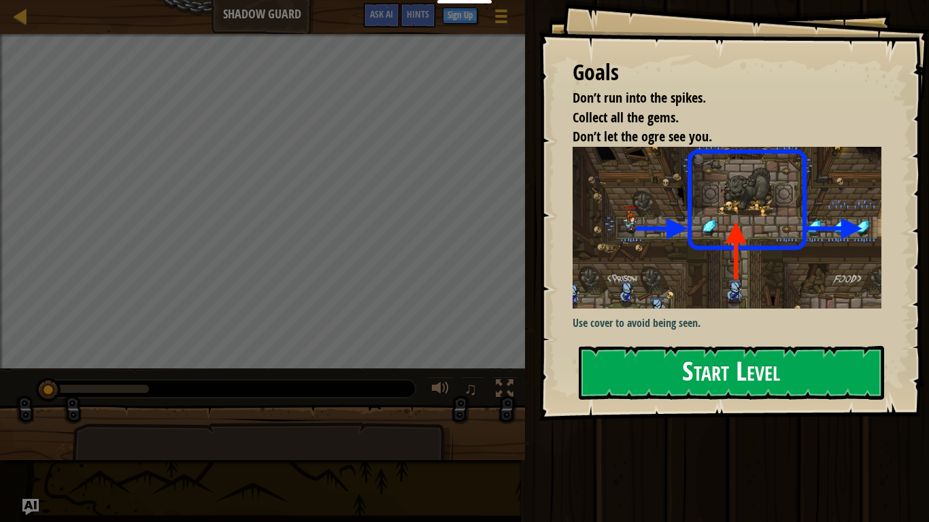
click at [675, 375] on button "Start Level" at bounding box center [730, 373] width 305 height 54
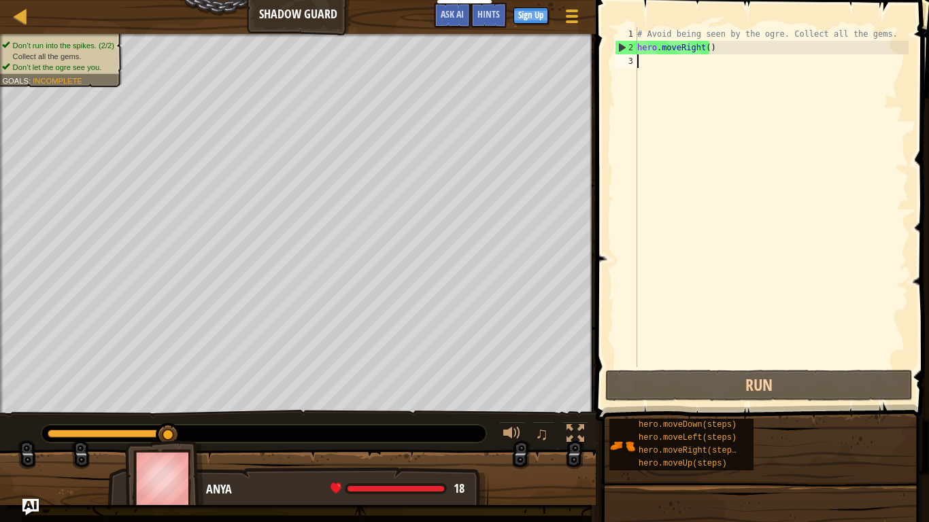
type textarea "h"
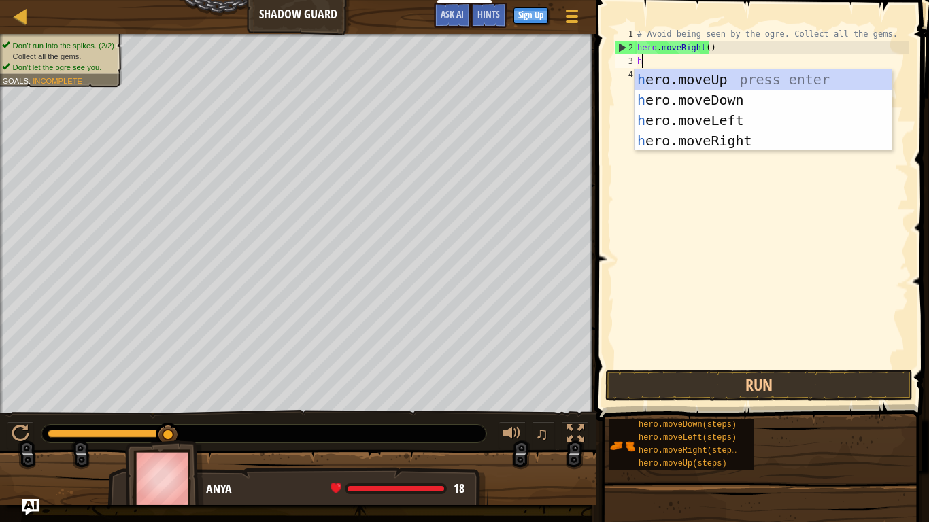
scroll to position [6, 0]
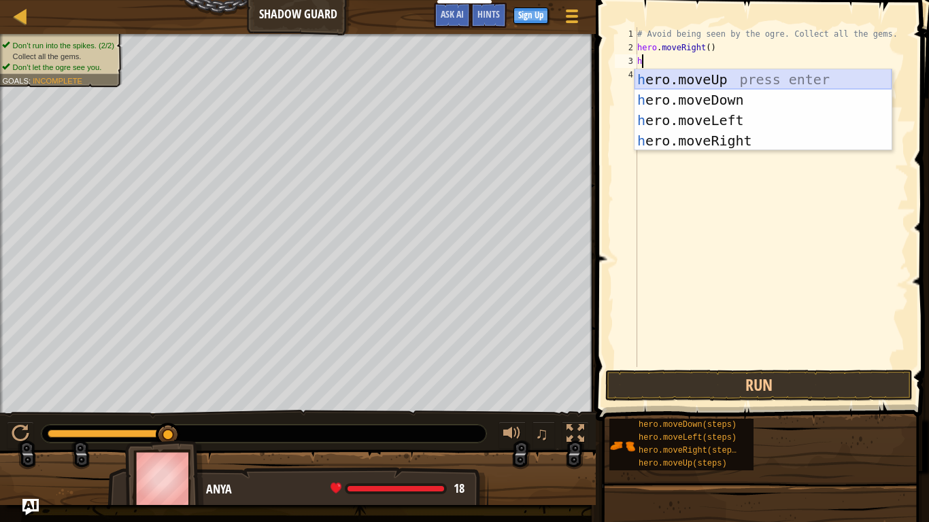
click at [735, 88] on div "h ero.moveUp press enter h ero.moveDown press enter h ero.moveLeft press enter …" at bounding box center [762, 130] width 257 height 122
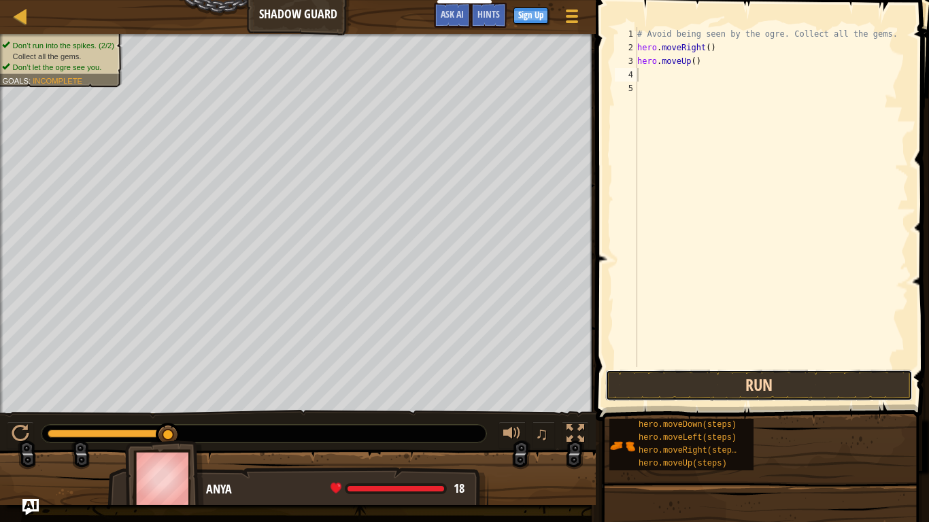
click at [787, 396] on button "Run" at bounding box center [758, 385] width 307 height 31
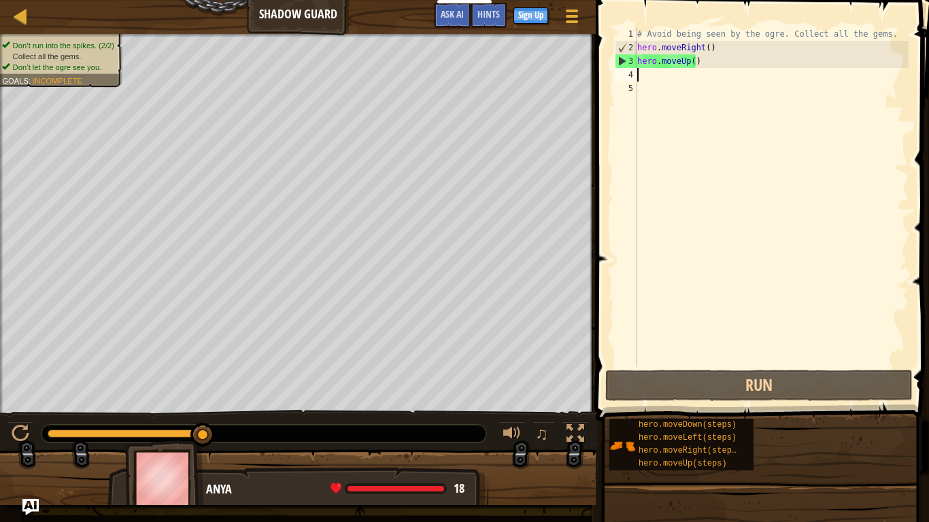
type textarea "h"
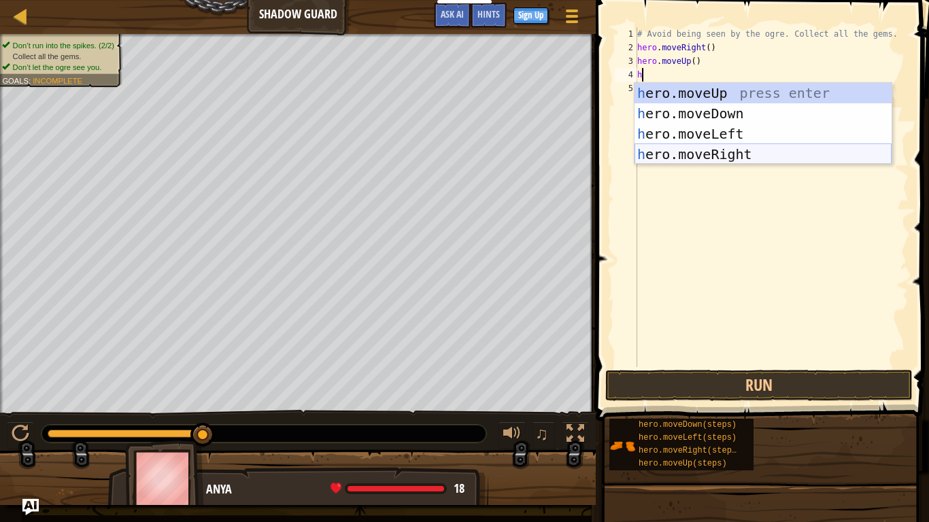
click at [764, 146] on div "h ero.moveUp press enter h ero.moveDown press enter h ero.moveLeft press enter …" at bounding box center [762, 144] width 257 height 122
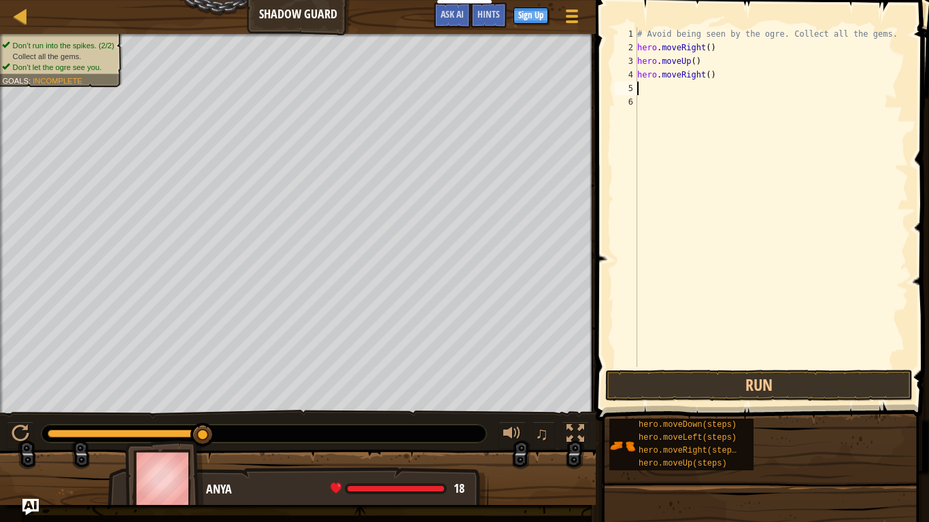
type textarea "h"
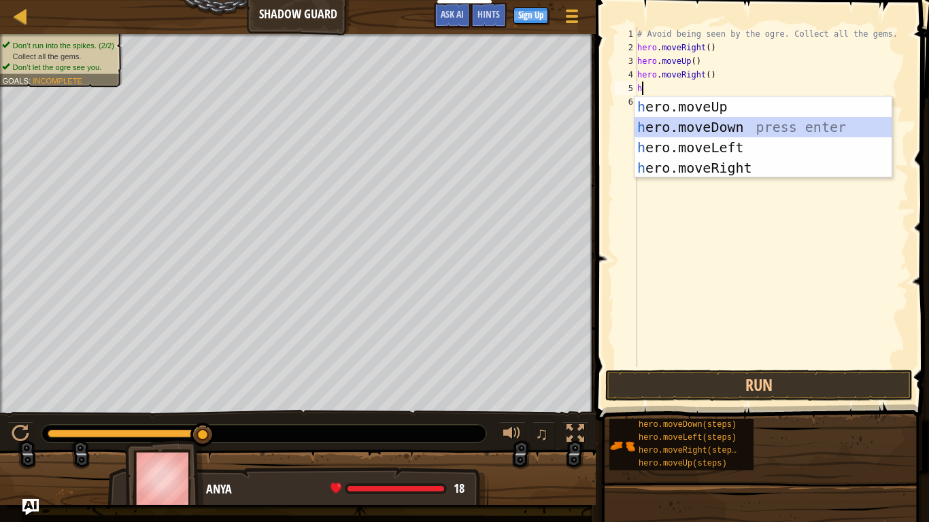
click at [721, 132] on div "h ero.moveUp press enter h ero.moveDown press enter h ero.moveLeft press enter …" at bounding box center [762, 158] width 257 height 122
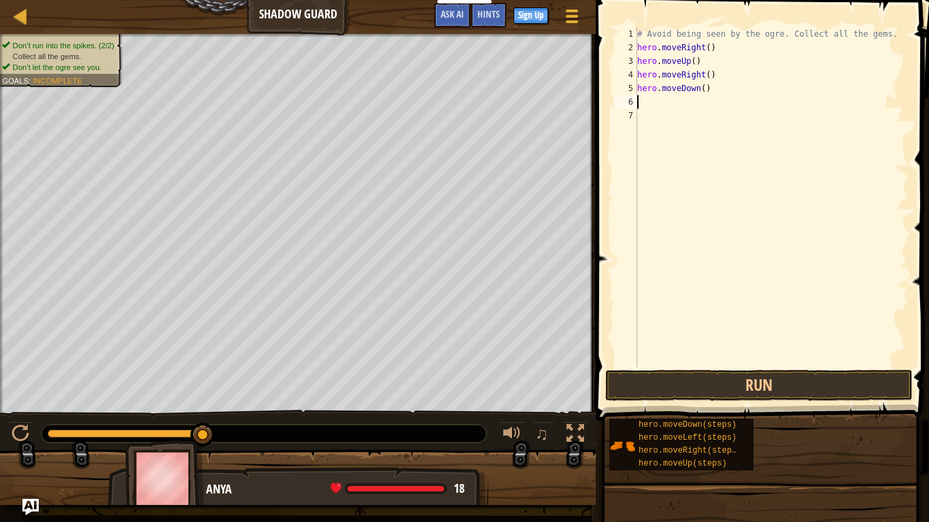
type textarea "h"
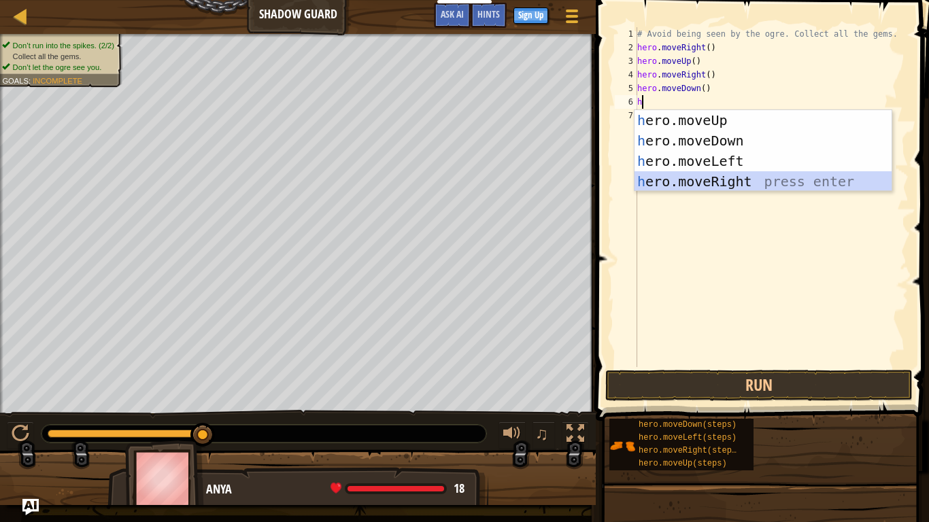
click at [723, 172] on div "h ero.moveUp press enter h ero.moveDown press enter h ero.moveLeft press enter …" at bounding box center [762, 171] width 257 height 122
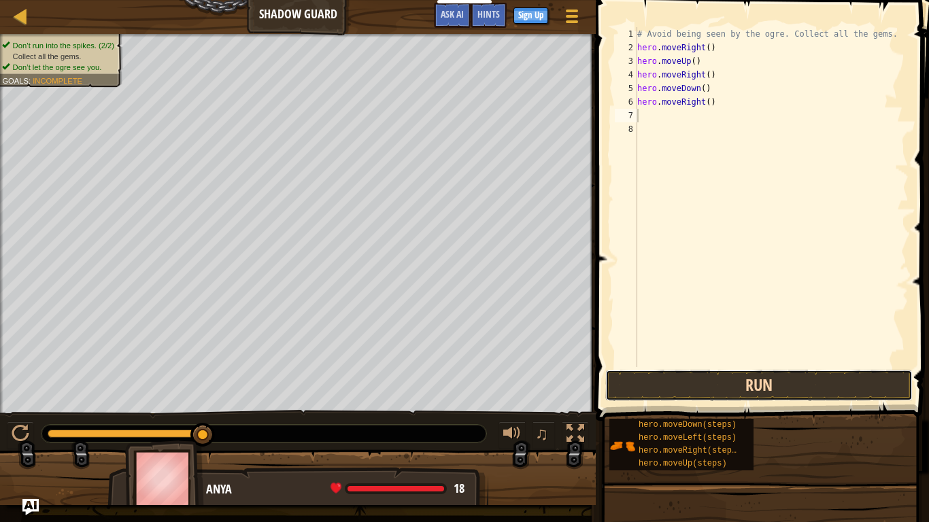
click at [773, 373] on button "Run" at bounding box center [758, 385] width 307 height 31
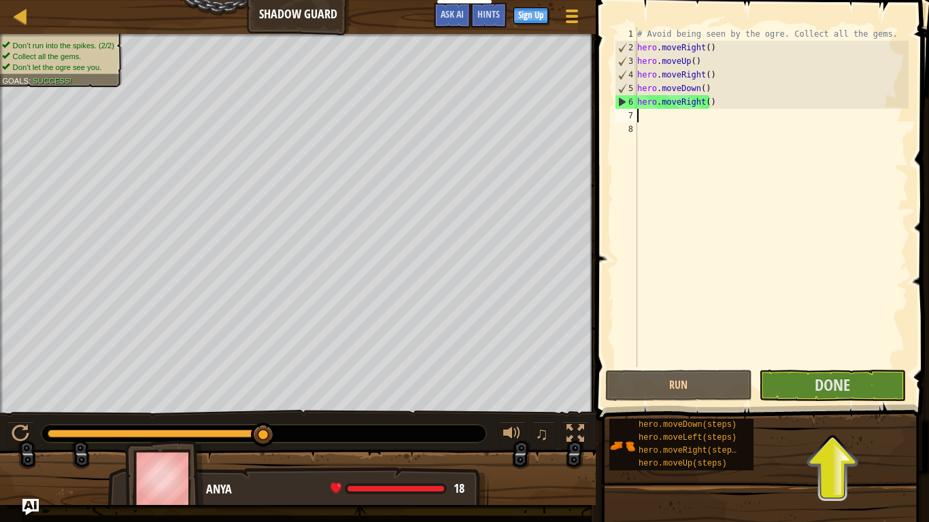
type textarea "h"
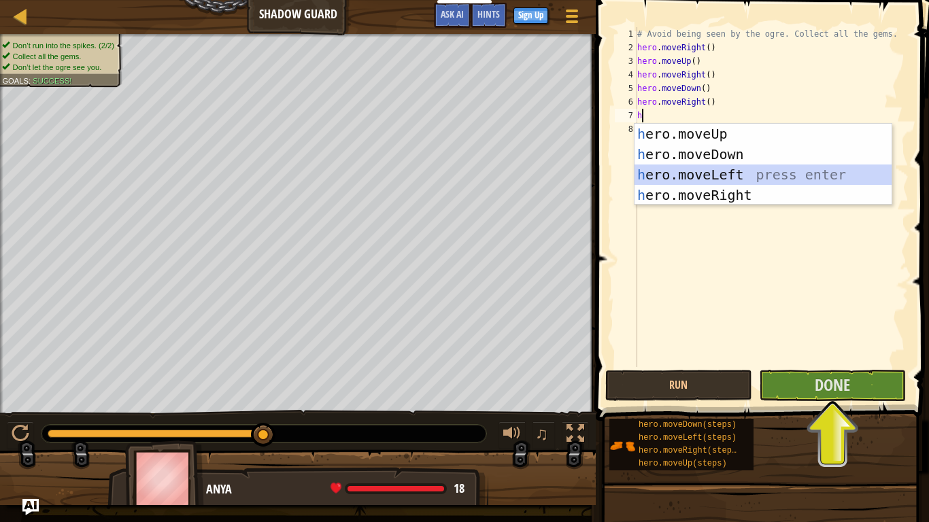
click at [700, 170] on div "h ero.moveUp press enter h ero.moveDown press enter h ero.moveLeft press enter …" at bounding box center [762, 185] width 257 height 122
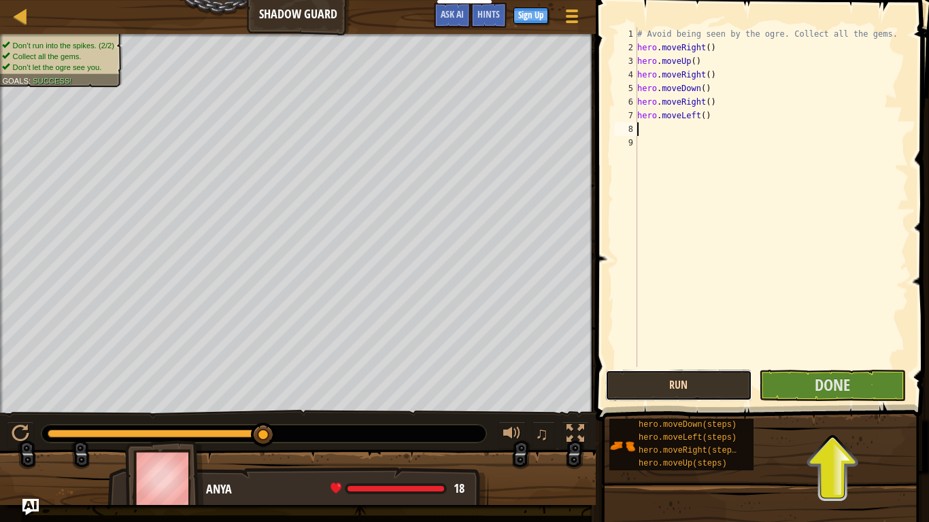
click at [677, 379] on button "Run" at bounding box center [678, 385] width 147 height 31
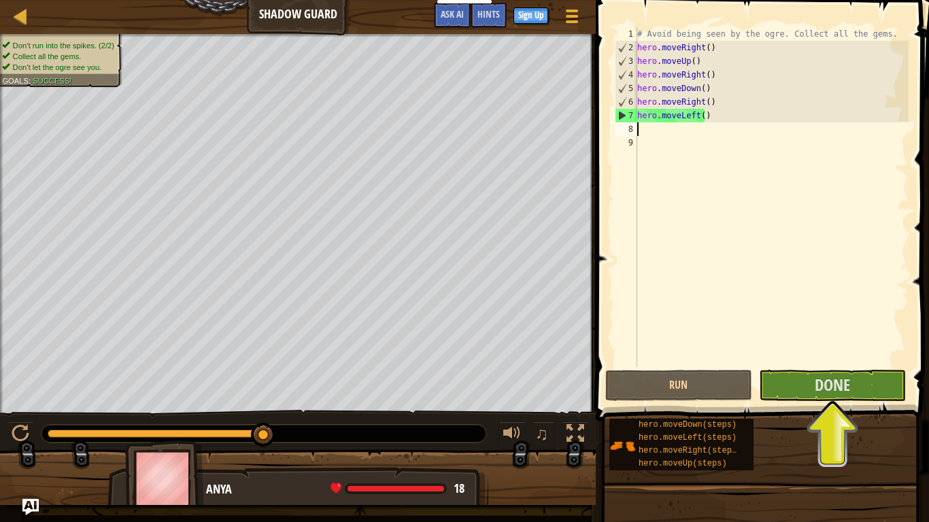
type textarea "h"
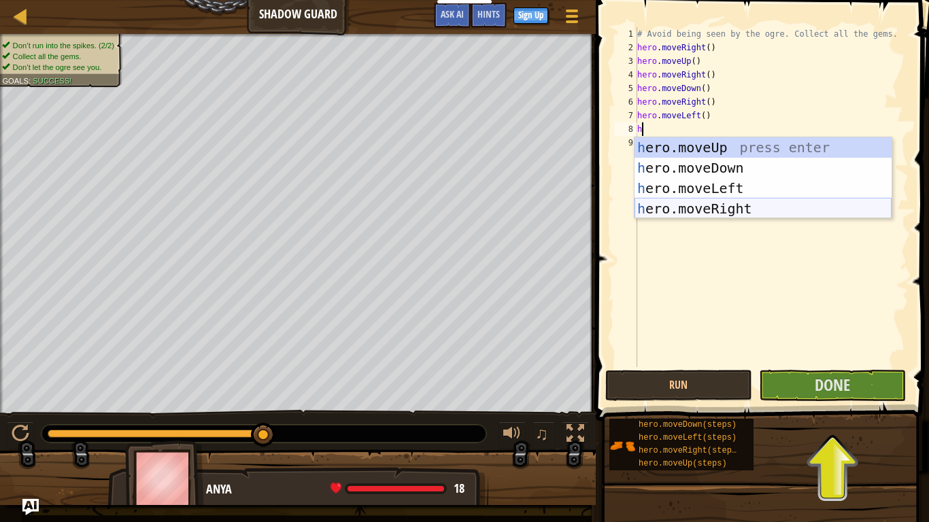
click at [773, 199] on div "h ero.moveUp press enter h ero.moveDown press enter h ero.moveLeft press enter …" at bounding box center [762, 198] width 257 height 122
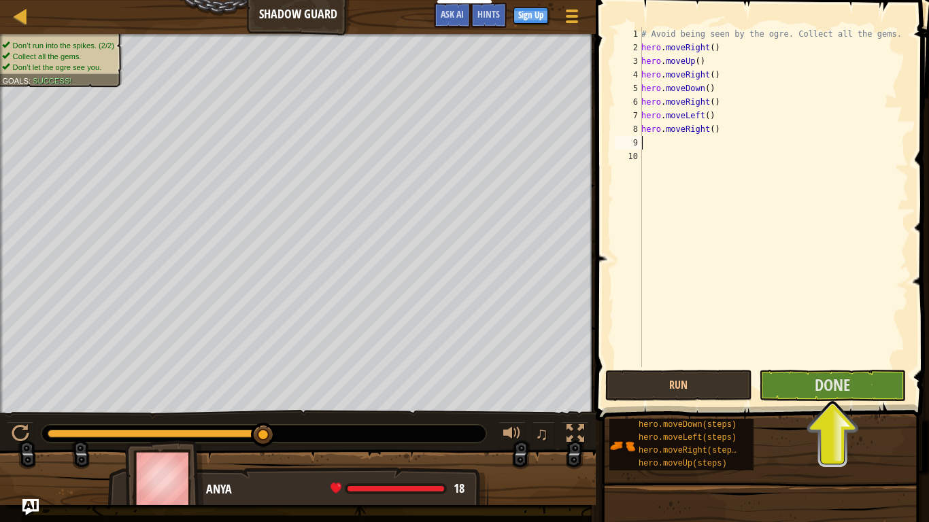
click at [706, 128] on div "# Avoid being seen by the ogre. Collect all the gems. hero . moveRight ( ) hero…" at bounding box center [773, 210] width 270 height 367
click at [706, 126] on div "# Avoid being seen by the ogre. Collect all the gems. hero . moveRight ( ) hero…" at bounding box center [773, 210] width 270 height 367
type textarea "hero.moveRight(3steps)"
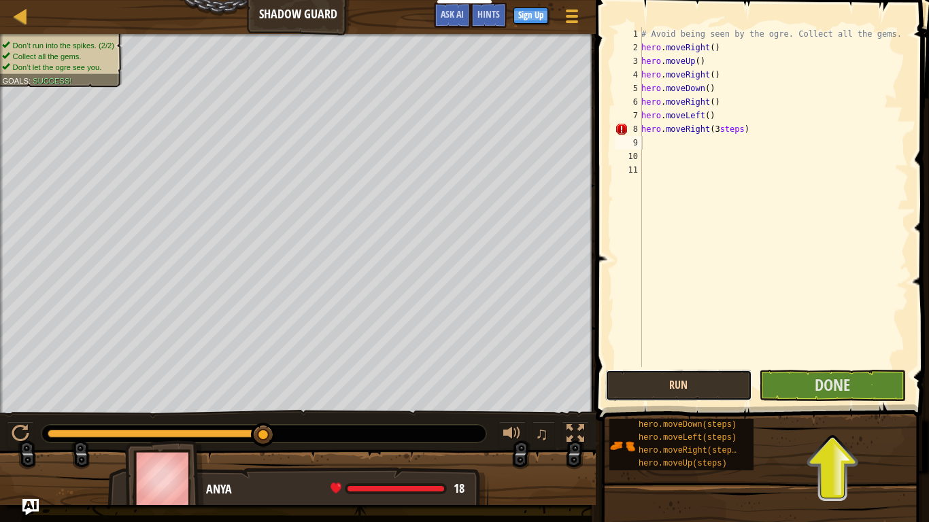
click at [666, 377] on button "Run" at bounding box center [678, 385] width 147 height 31
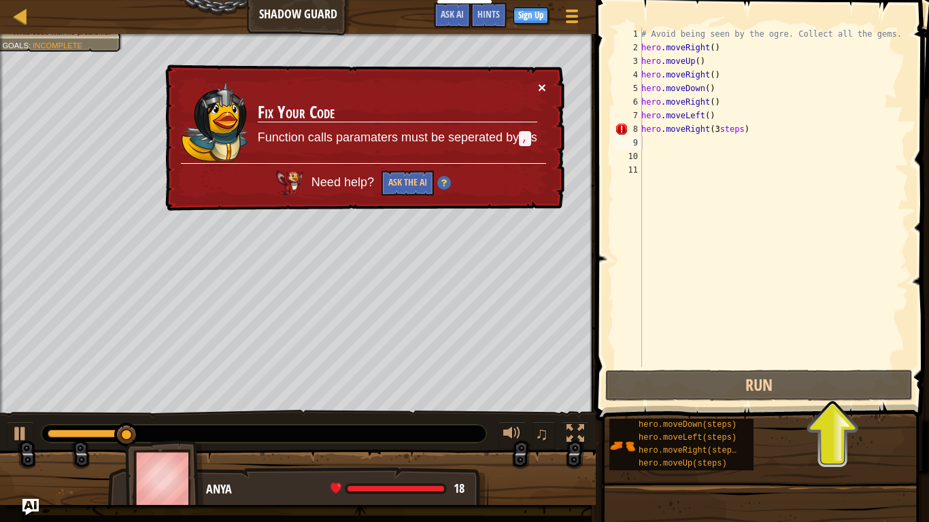
click at [543, 84] on button "×" at bounding box center [542, 87] width 8 height 14
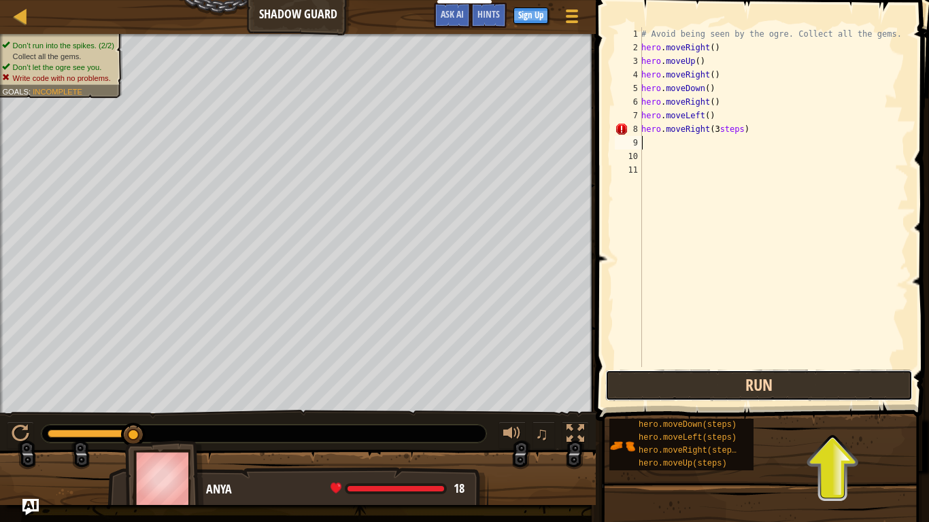
click at [794, 391] on button "Run" at bounding box center [758, 385] width 307 height 31
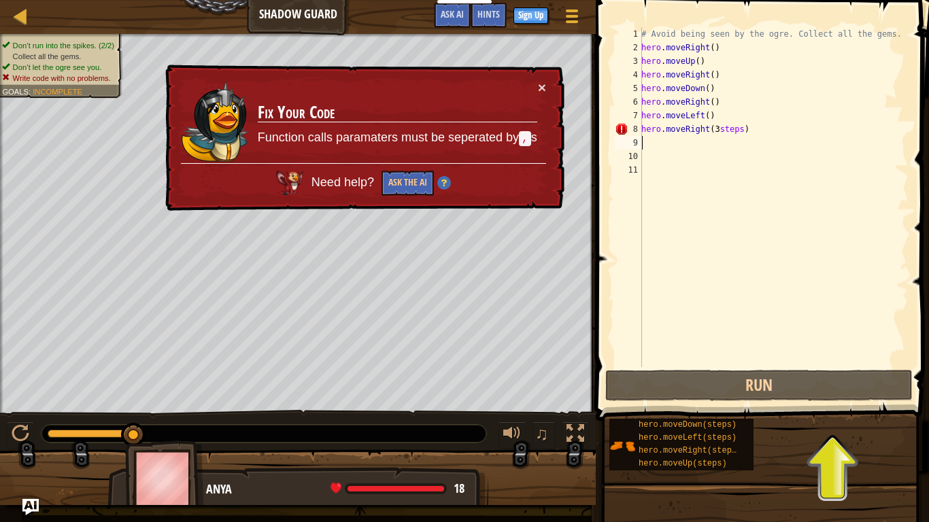
click at [546, 82] on div "× Fix Your Code Function calls paramaters must be seperated by , s Need help? A…" at bounding box center [363, 138] width 402 height 147
click at [795, 135] on div "# Avoid being seen by the ogre. Collect all the gems. hero . moveRight ( ) hero…" at bounding box center [773, 210] width 270 height 367
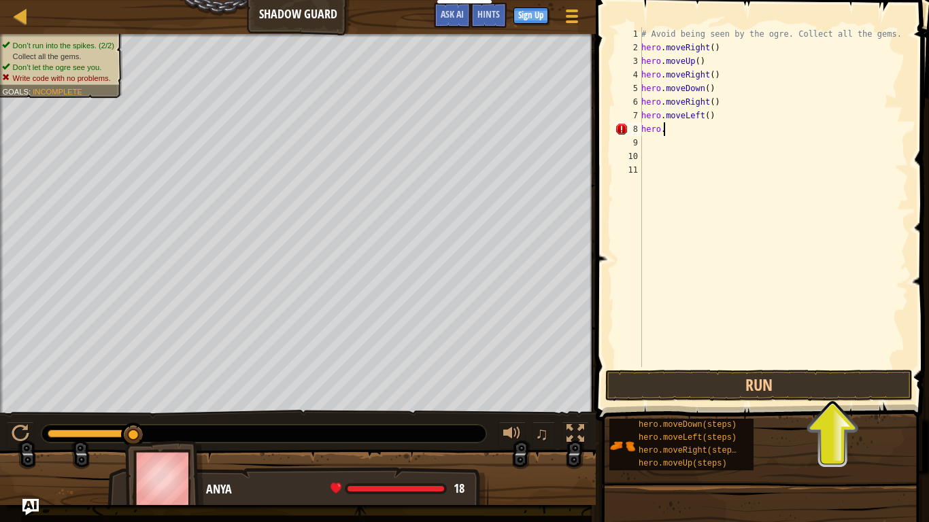
type textarea "h"
click at [716, 383] on button "Run" at bounding box center [758, 385] width 307 height 31
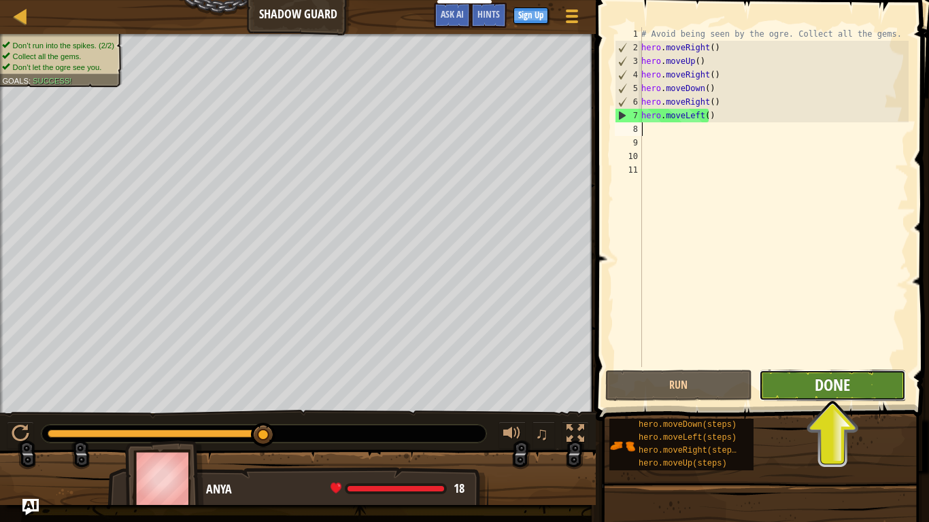
click at [848, 384] on span "Done" at bounding box center [831, 385] width 35 height 22
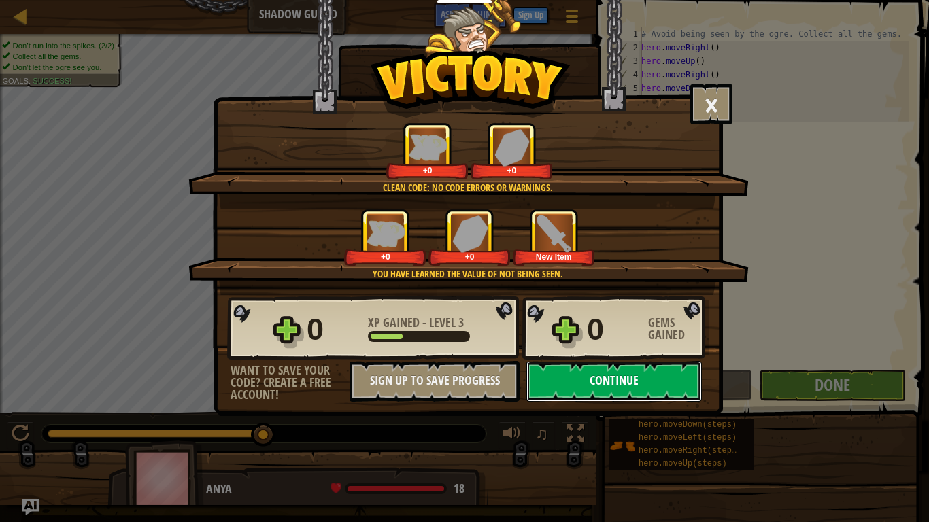
click at [595, 382] on button "Continue" at bounding box center [613, 381] width 175 height 41
